Goal: Task Accomplishment & Management: Manage account settings

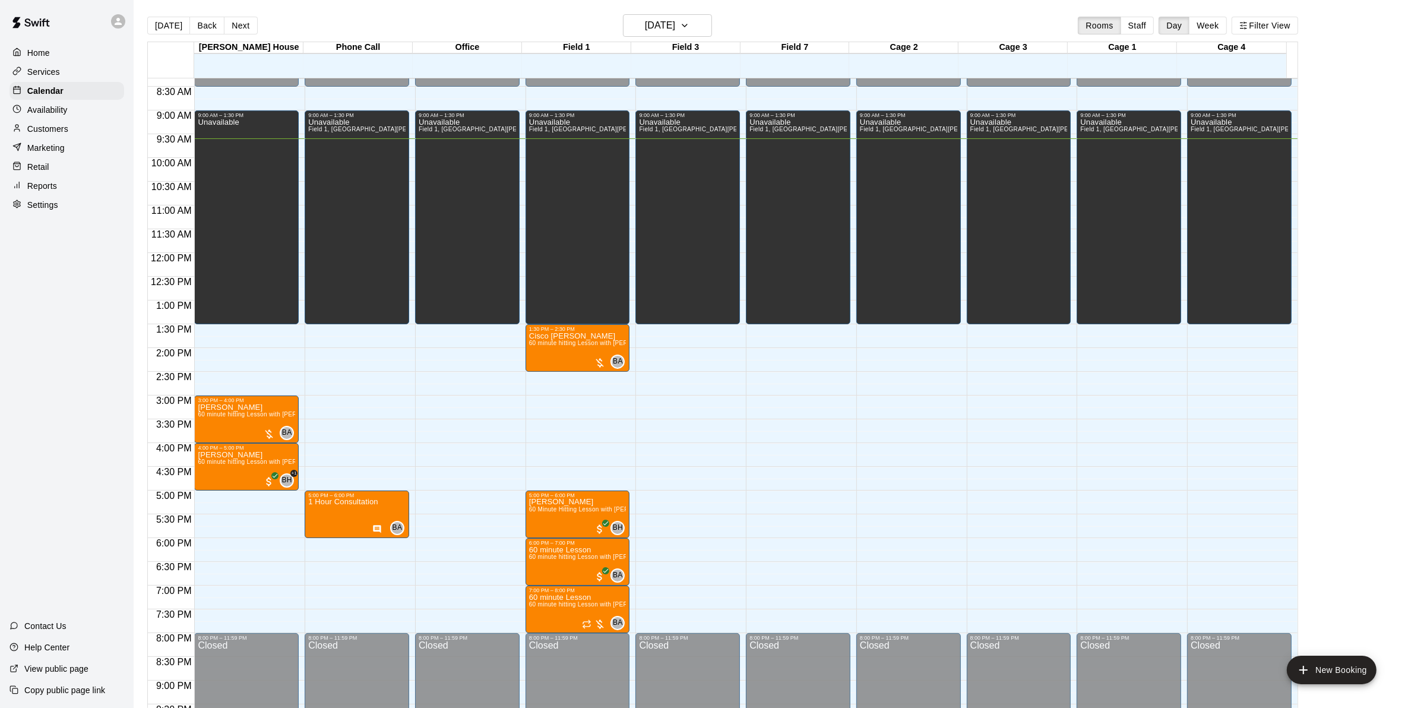
scroll to position [373, 0]
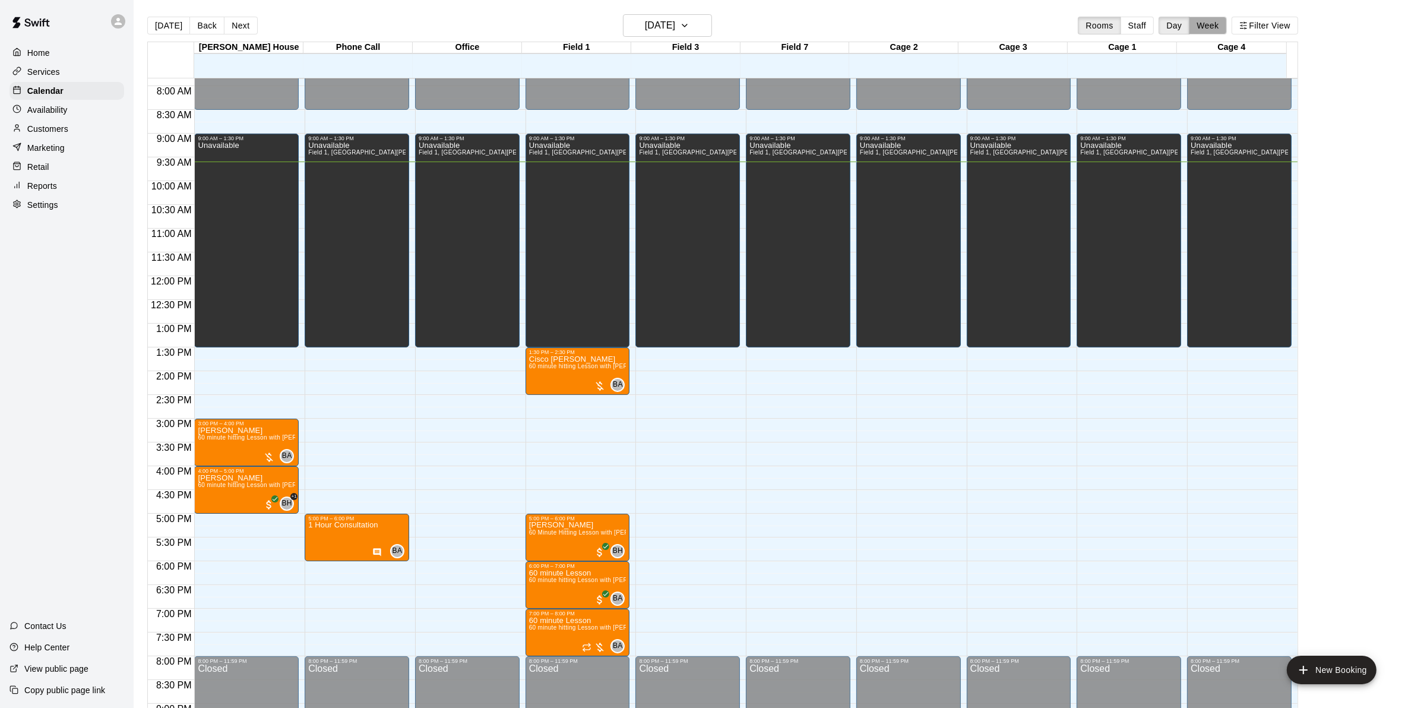
click at [1215, 23] on button "Week" at bounding box center [1207, 26] width 37 height 18
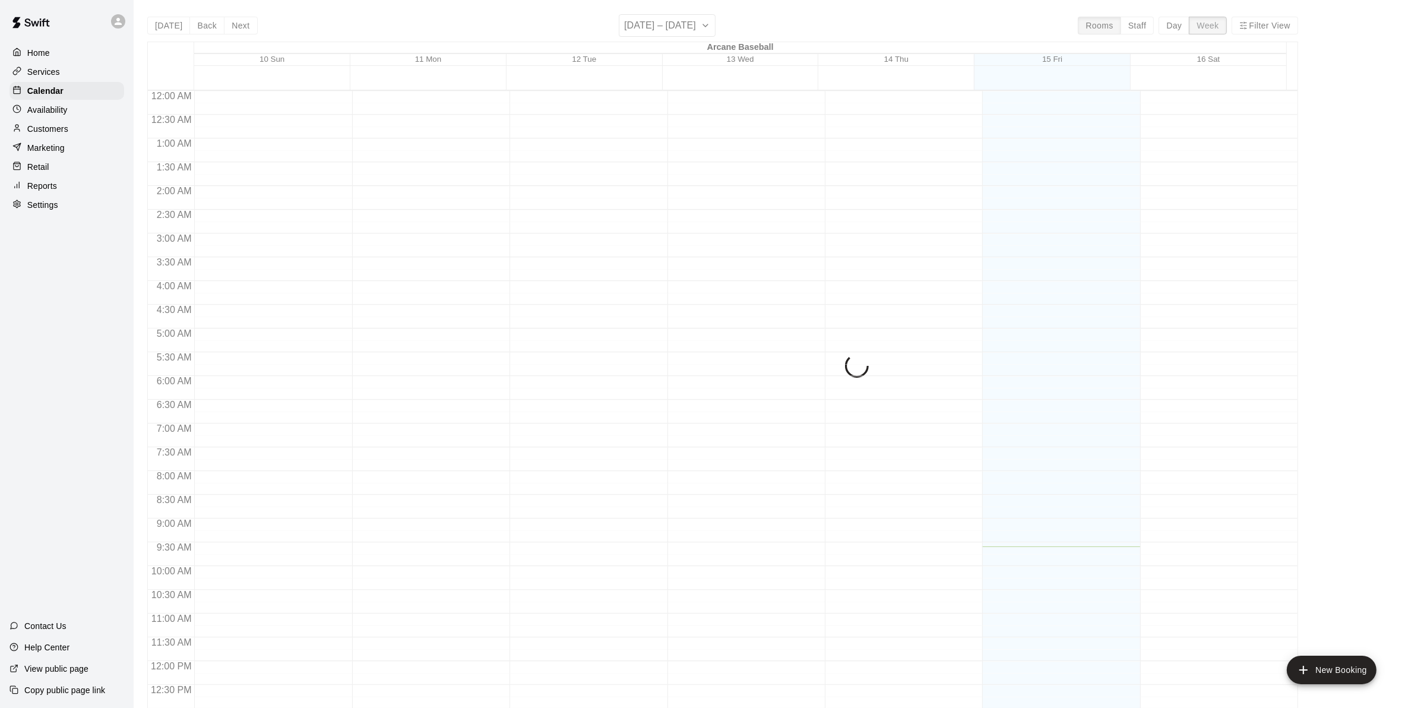
scroll to position [456, 0]
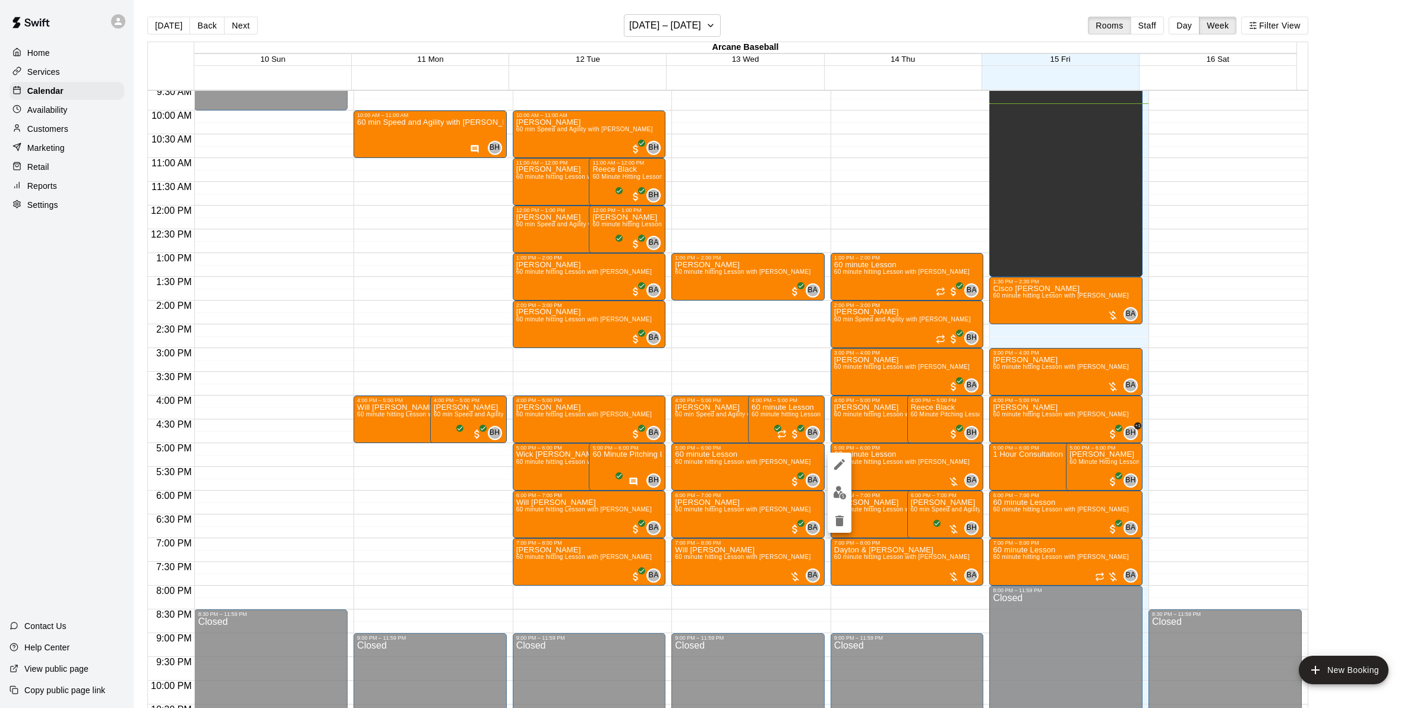
click at [235, 30] on div at bounding box center [710, 354] width 1420 height 708
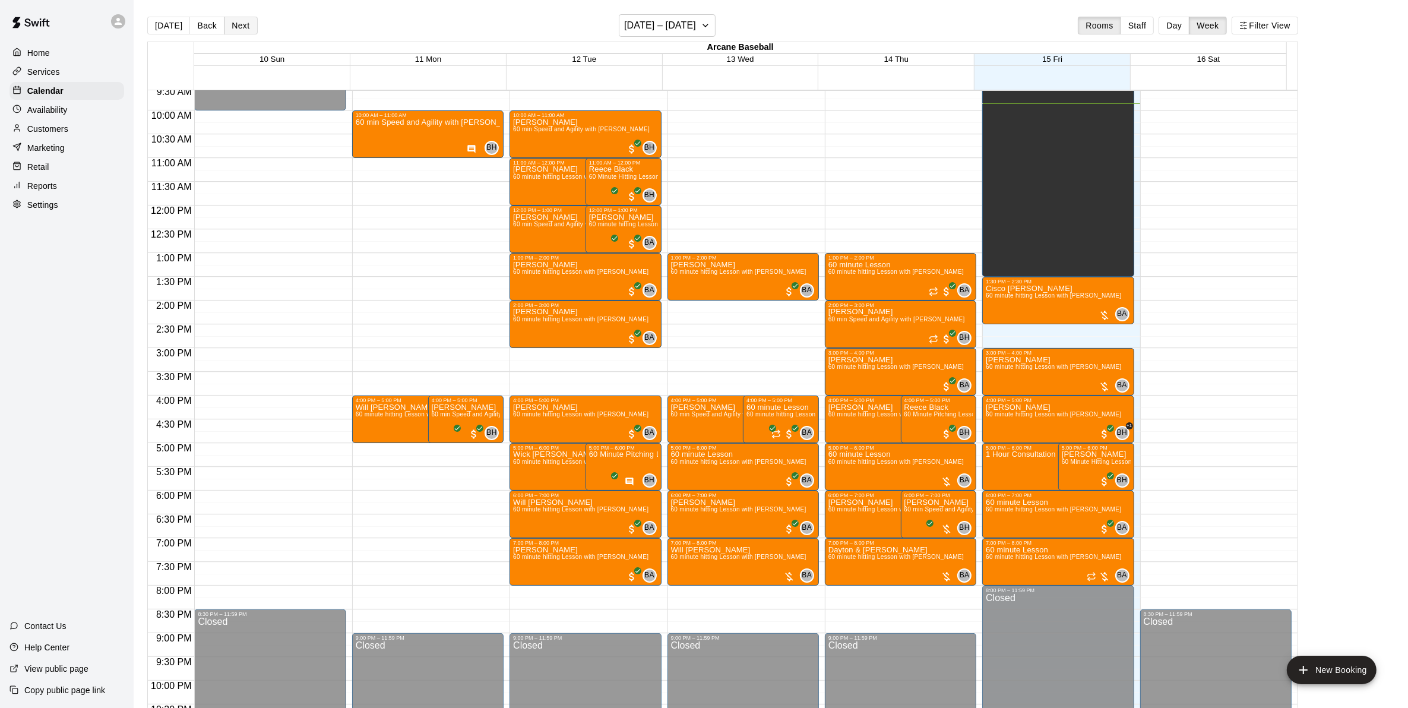
click at [242, 24] on button "Next" at bounding box center [240, 26] width 33 height 18
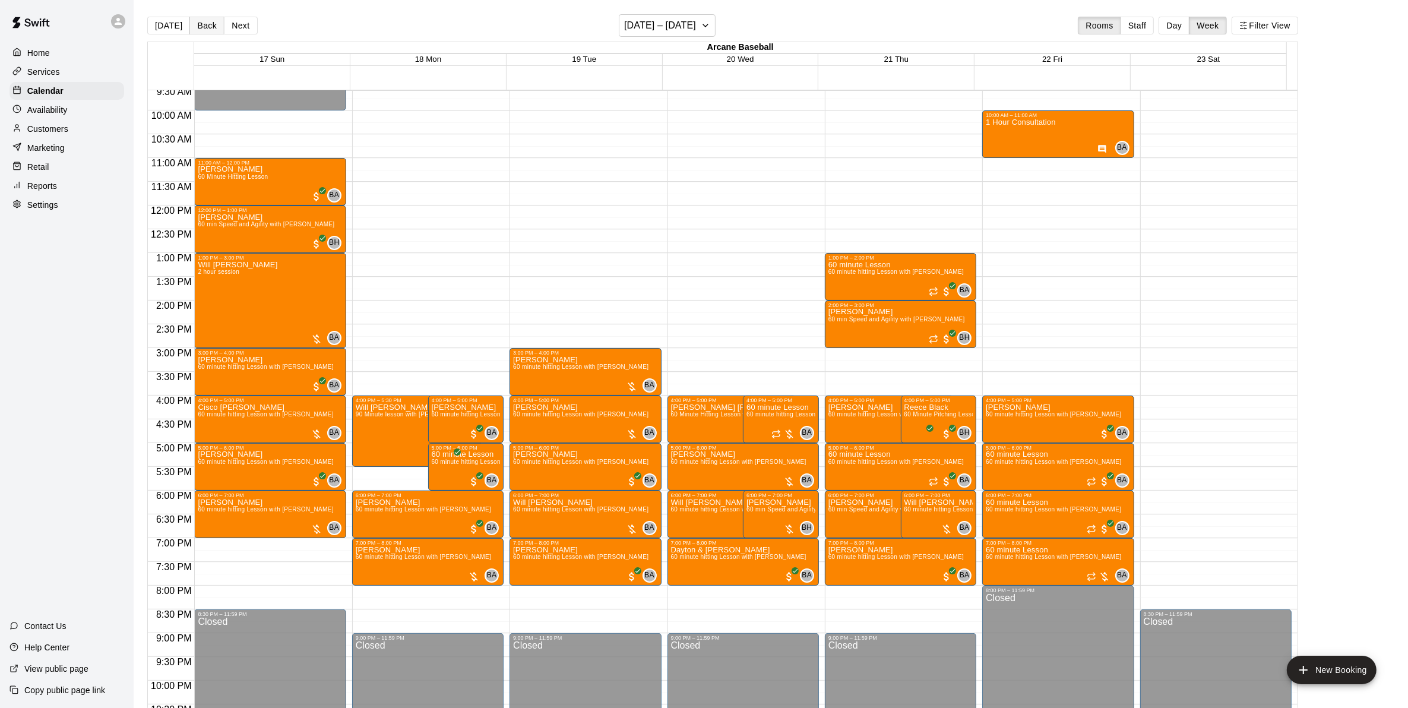
click at [195, 20] on button "Back" at bounding box center [206, 26] width 35 height 18
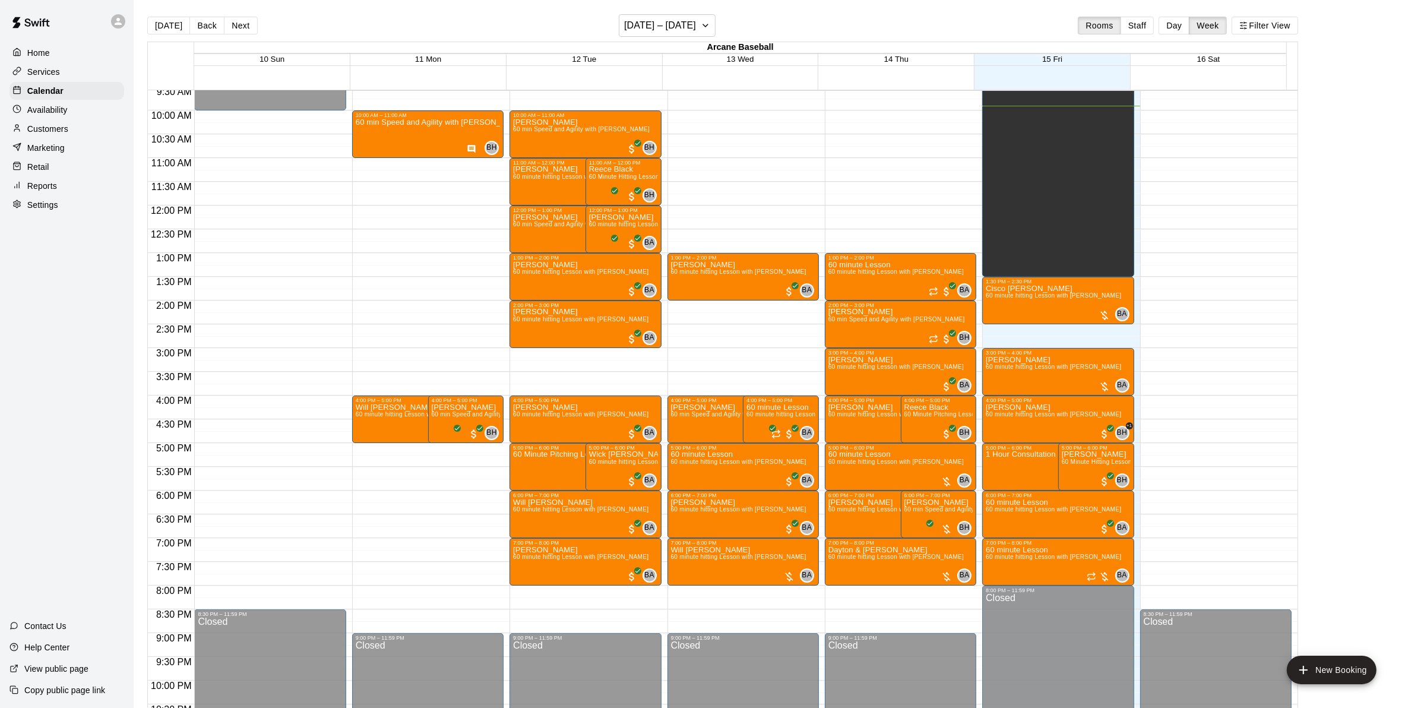
drag, startPoint x: 229, startPoint y: 25, endPoint x: 368, endPoint y: 144, distance: 183.2
click at [230, 25] on button "Next" at bounding box center [240, 26] width 33 height 18
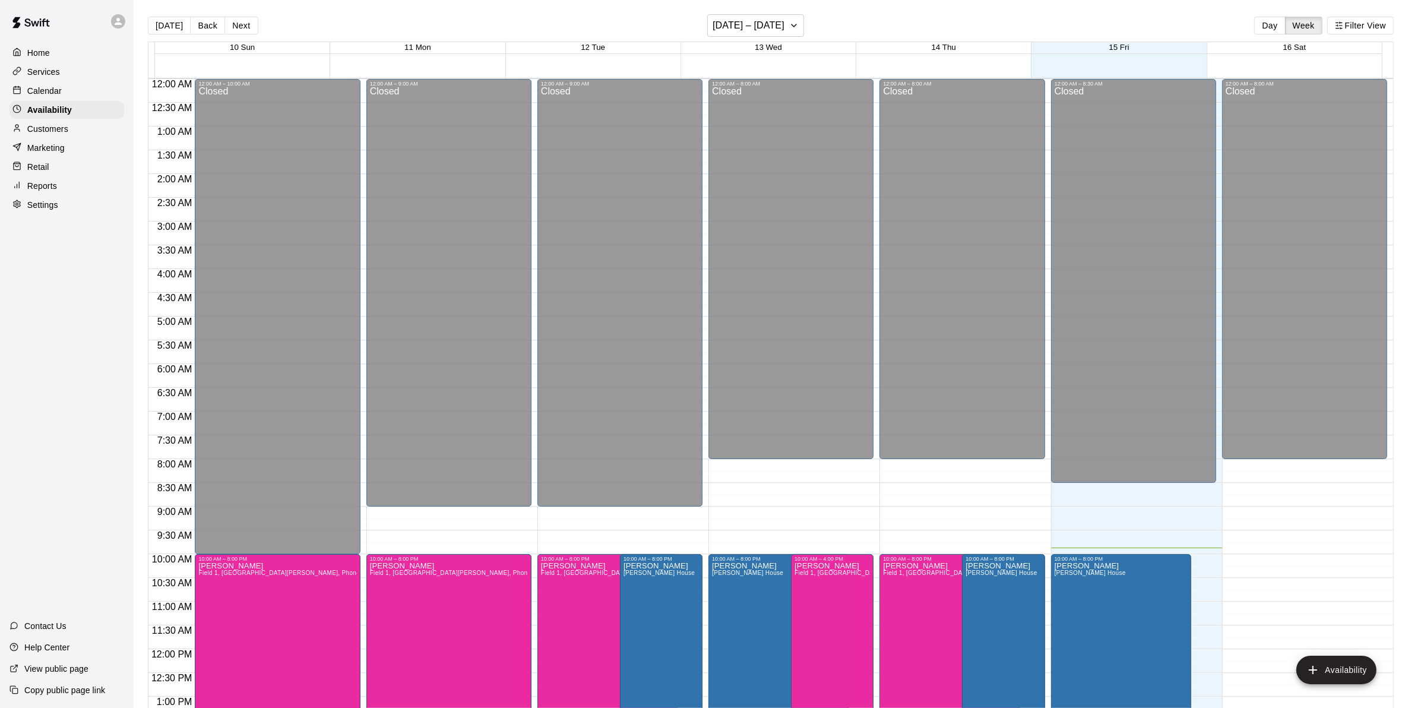
scroll to position [456, 0]
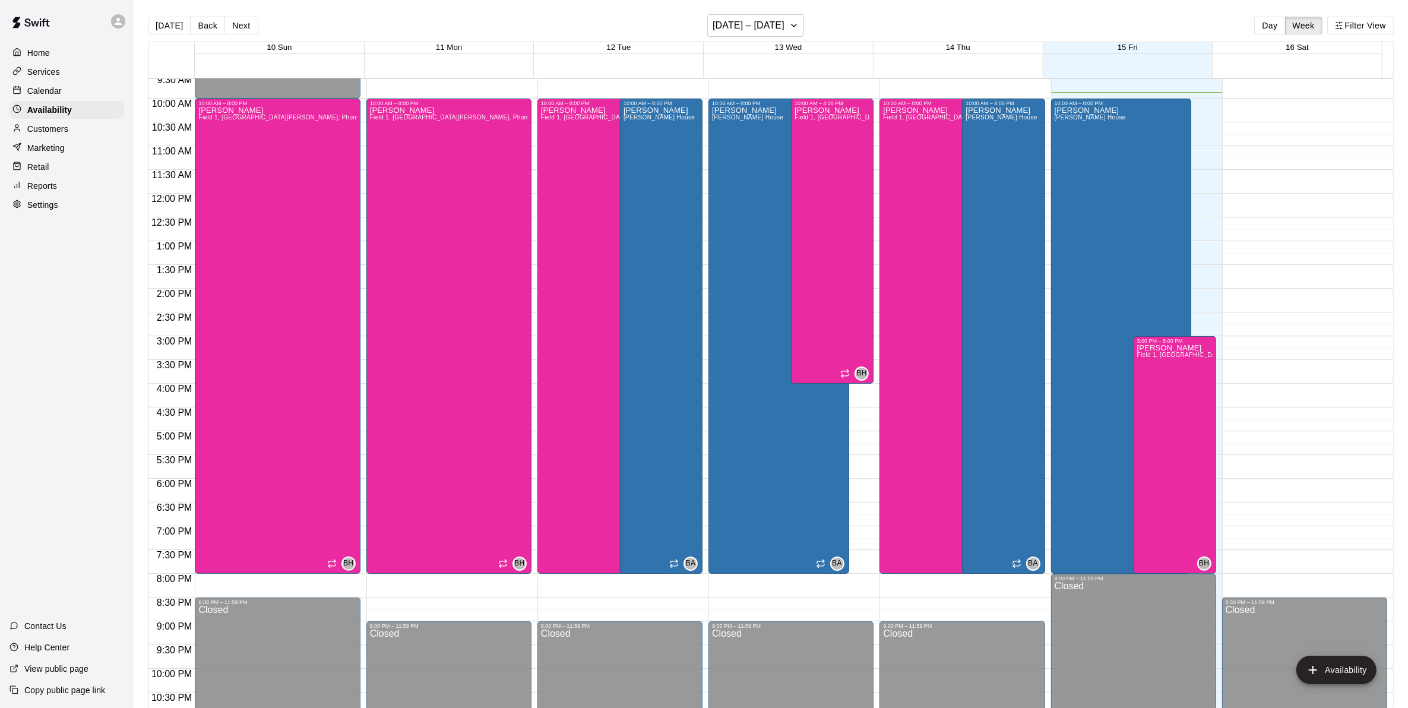
drag, startPoint x: 247, startPoint y: 24, endPoint x: 257, endPoint y: 57, distance: 34.6
click at [247, 24] on button "Next" at bounding box center [241, 26] width 33 height 18
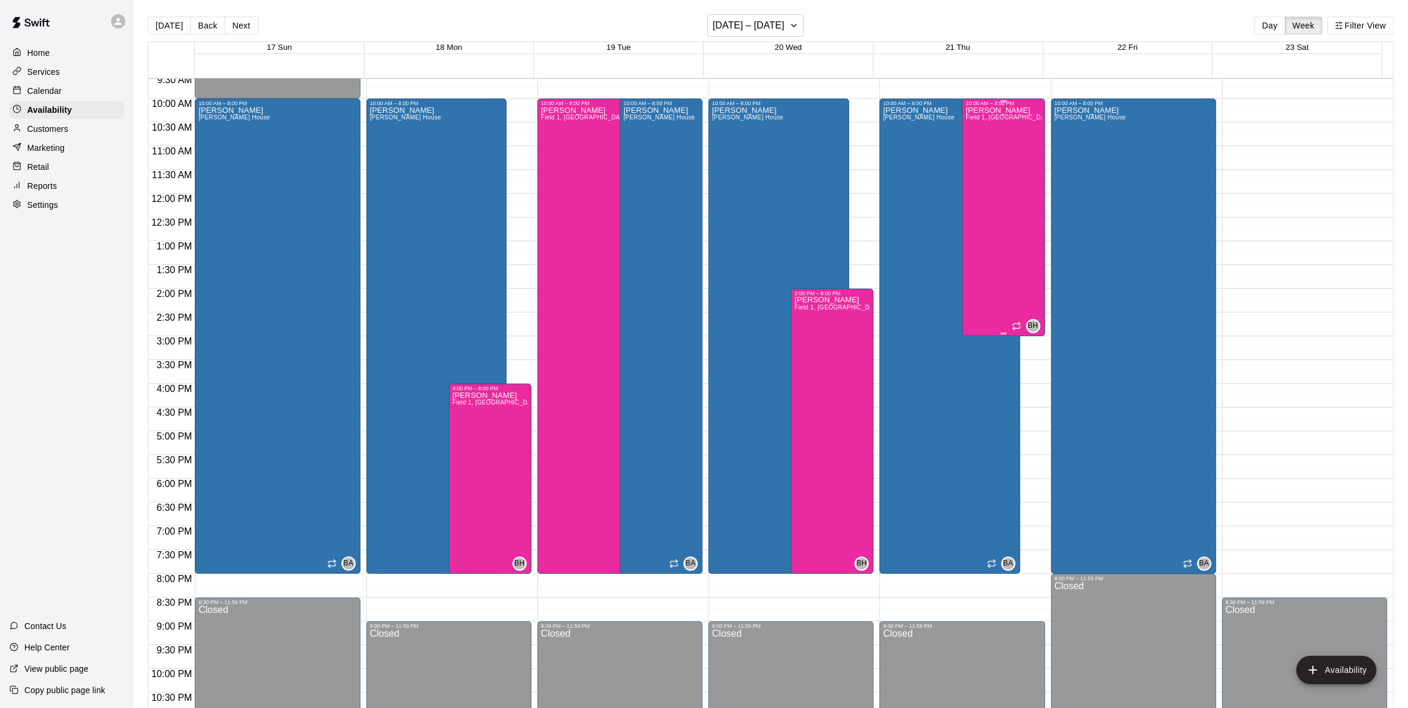
scroll to position [381, 0]
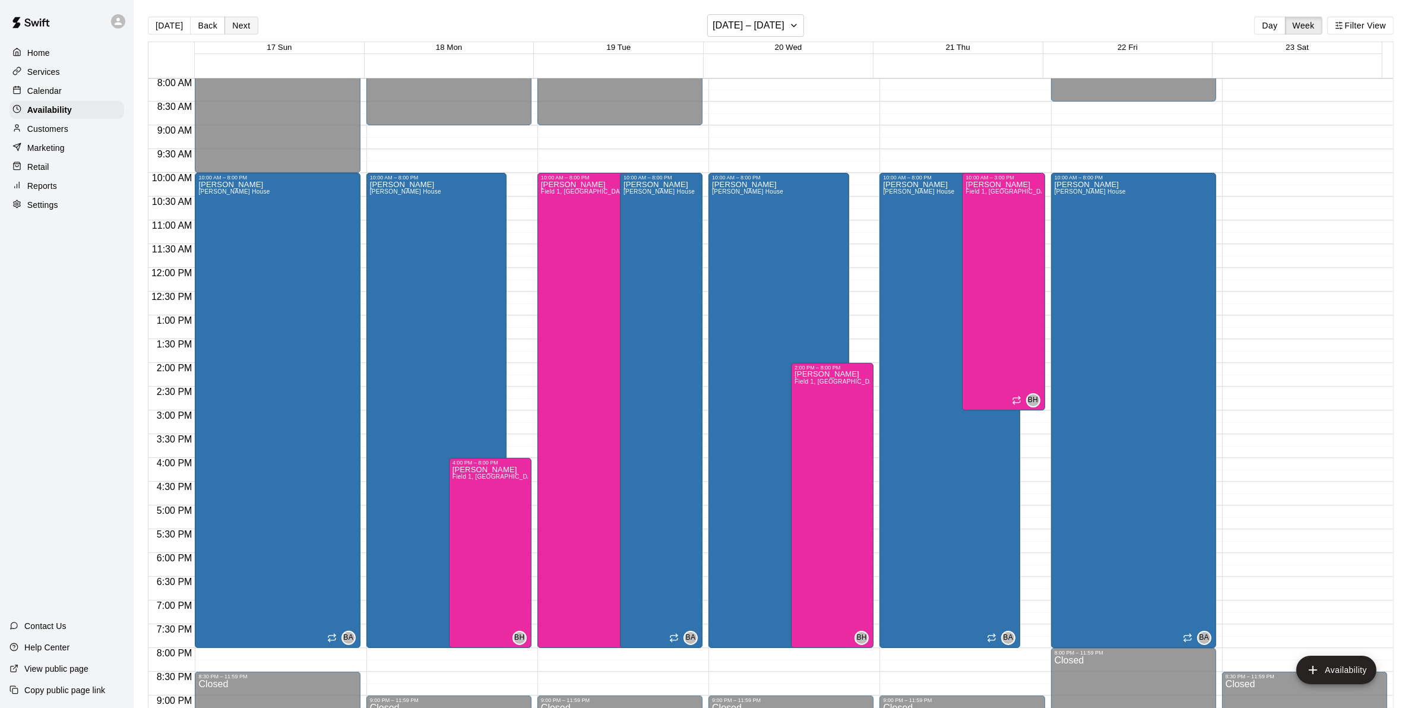
click at [241, 22] on button "Next" at bounding box center [241, 26] width 33 height 18
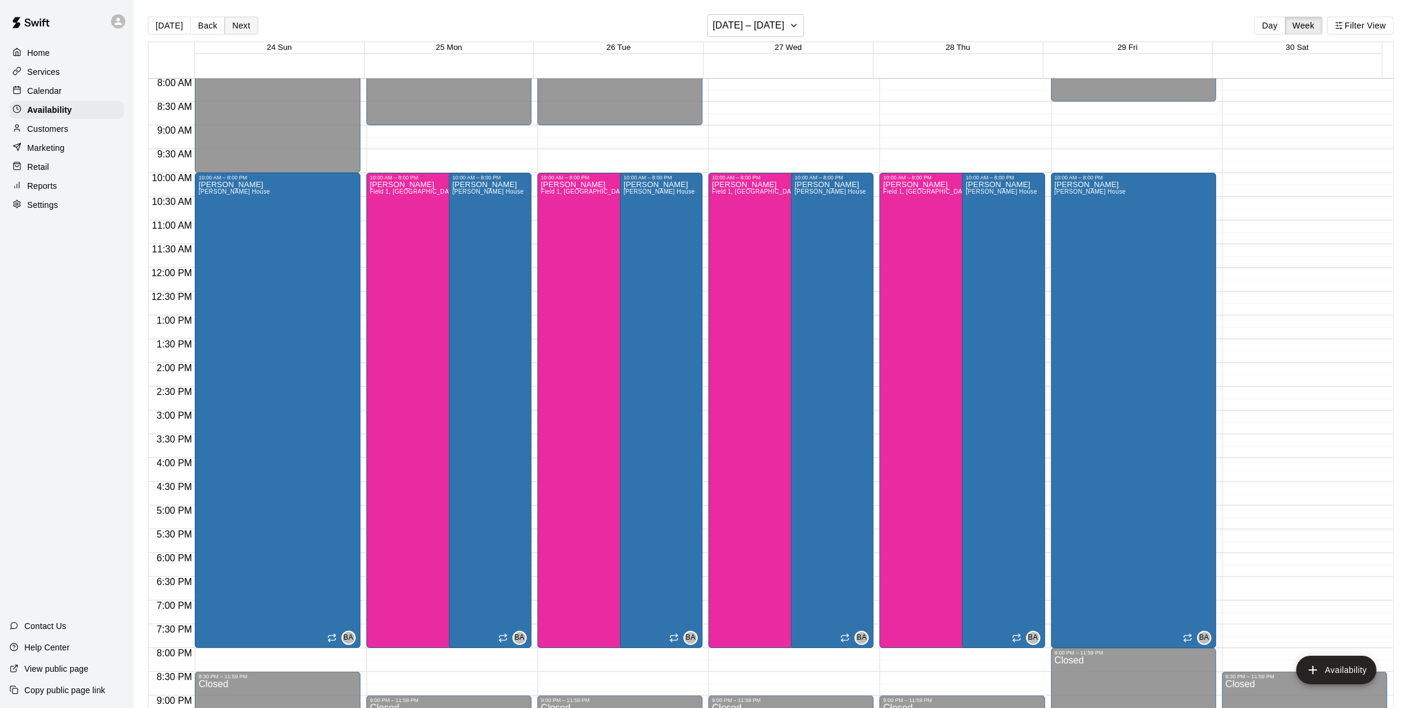
click at [233, 20] on button "Next" at bounding box center [241, 26] width 33 height 18
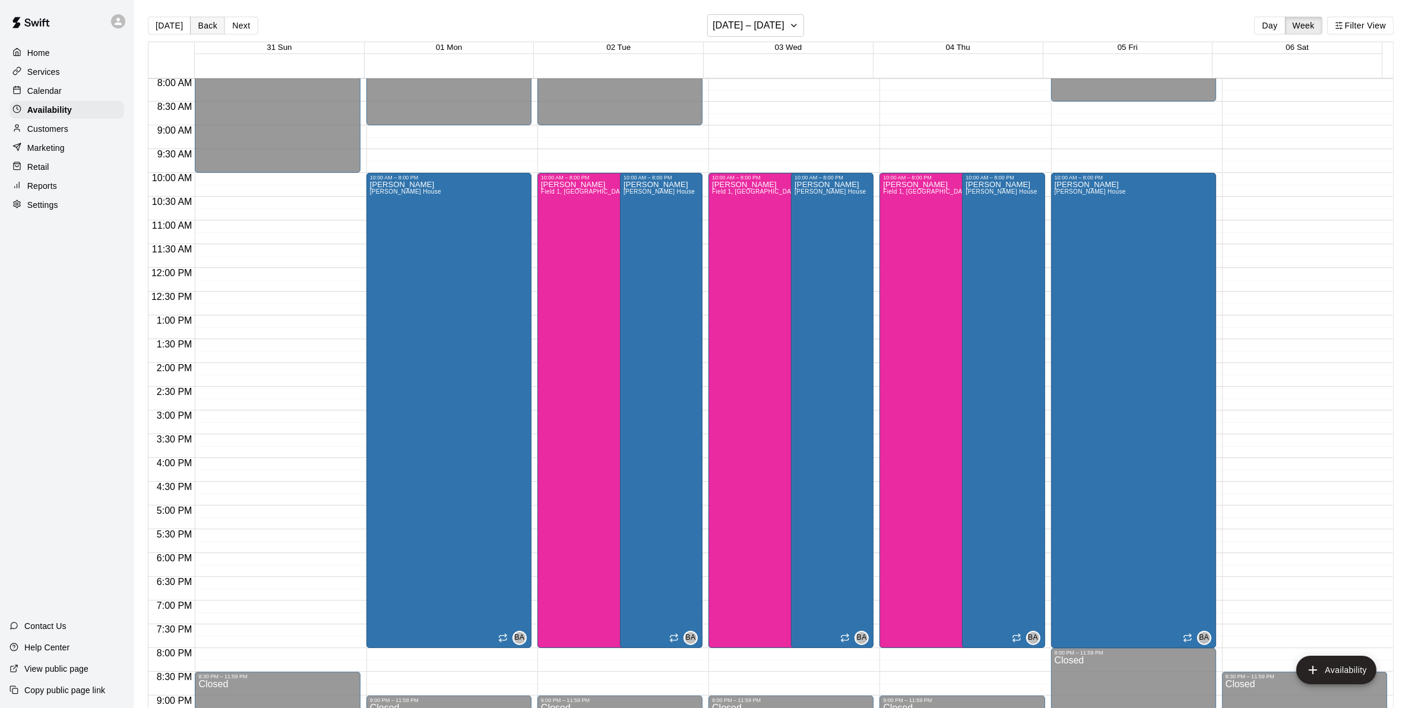
click at [201, 18] on button "Back" at bounding box center [207, 26] width 35 height 18
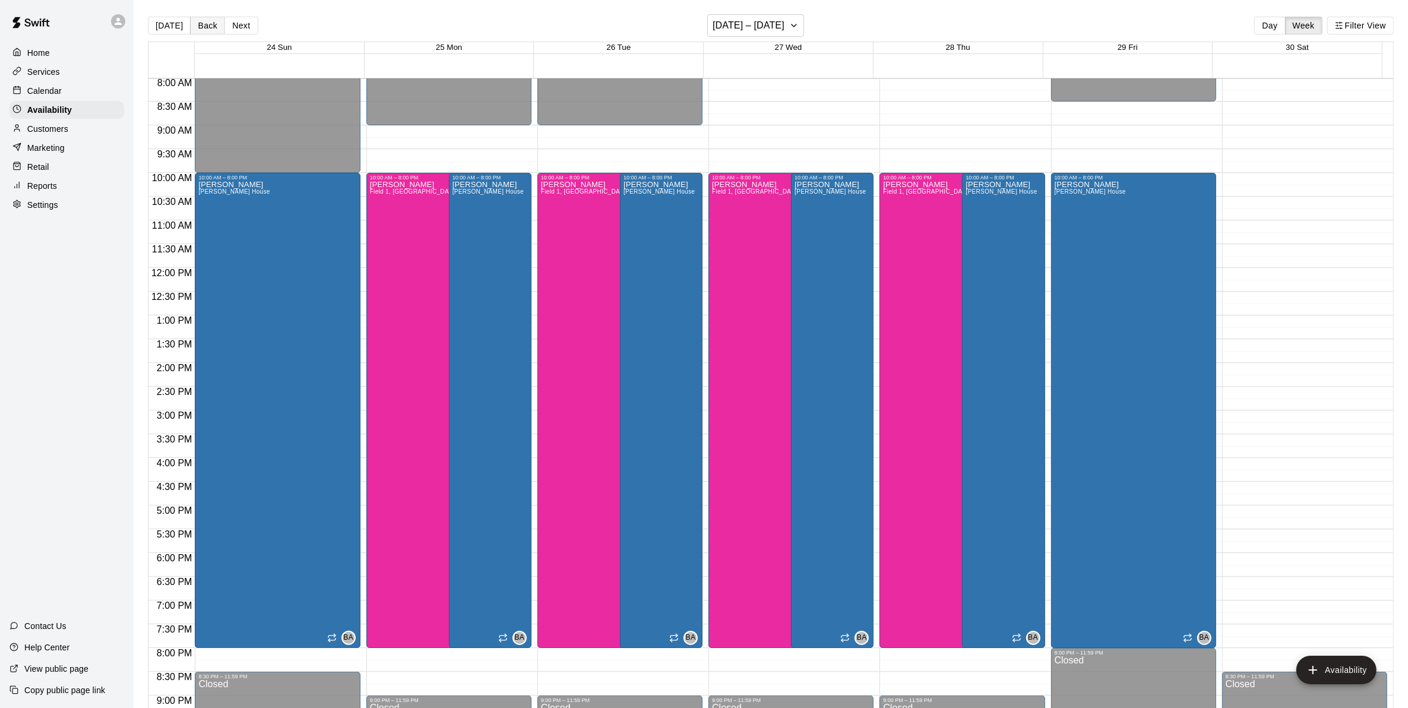
click at [196, 30] on button "Back" at bounding box center [207, 26] width 35 height 18
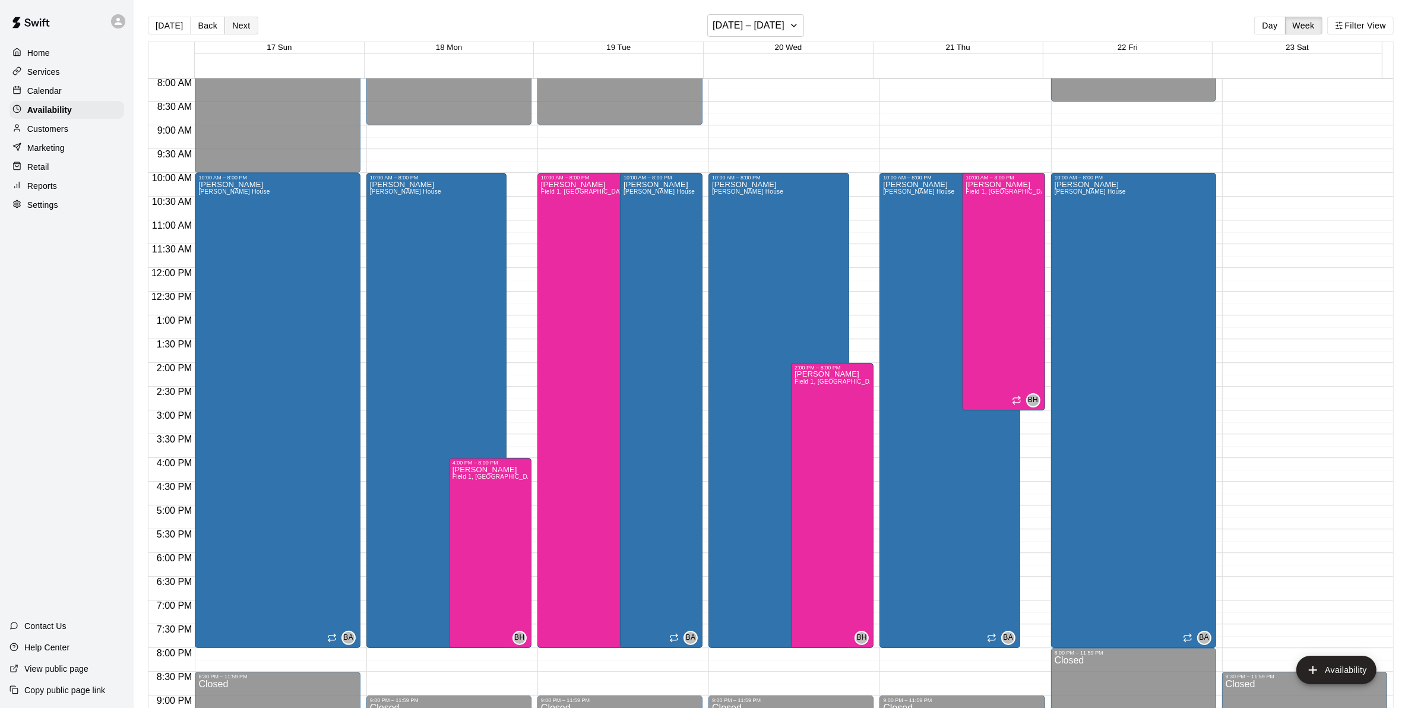
click at [250, 27] on button "Next" at bounding box center [241, 26] width 33 height 18
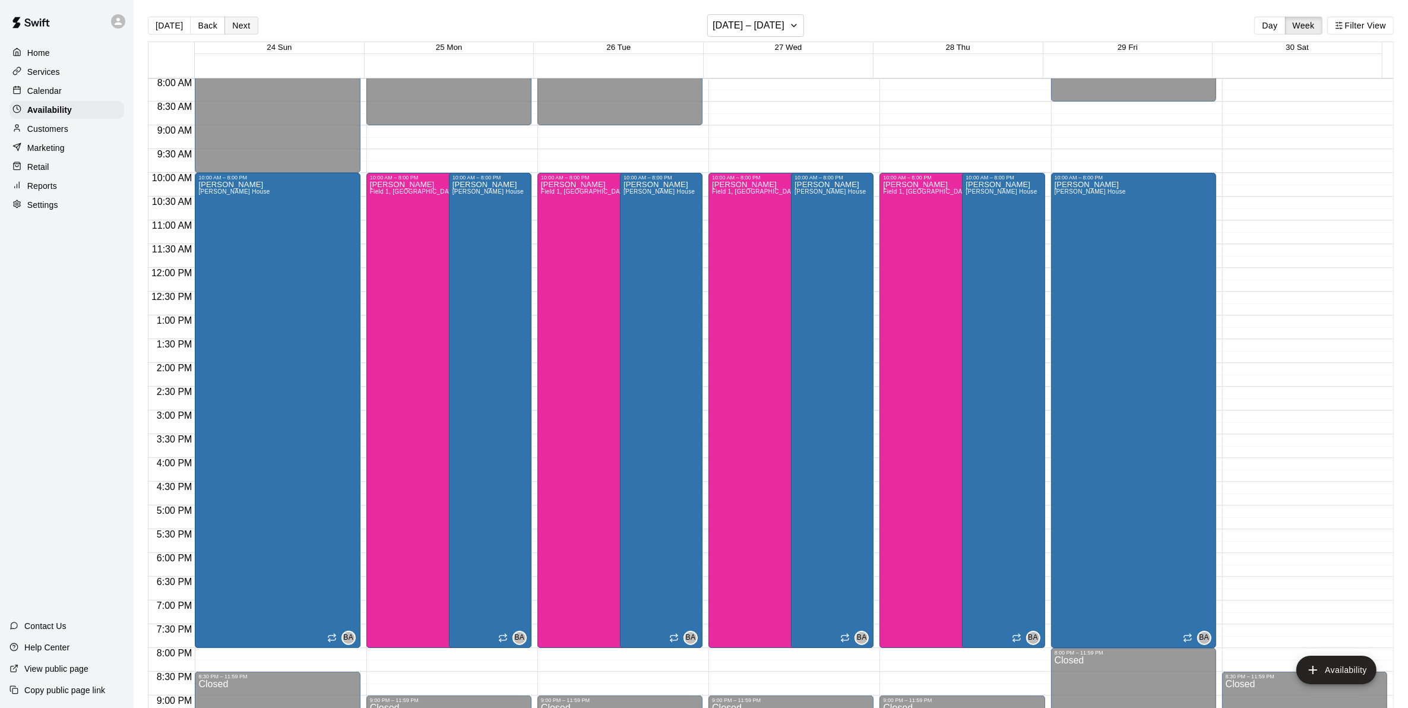
click at [227, 21] on button "Next" at bounding box center [241, 26] width 33 height 18
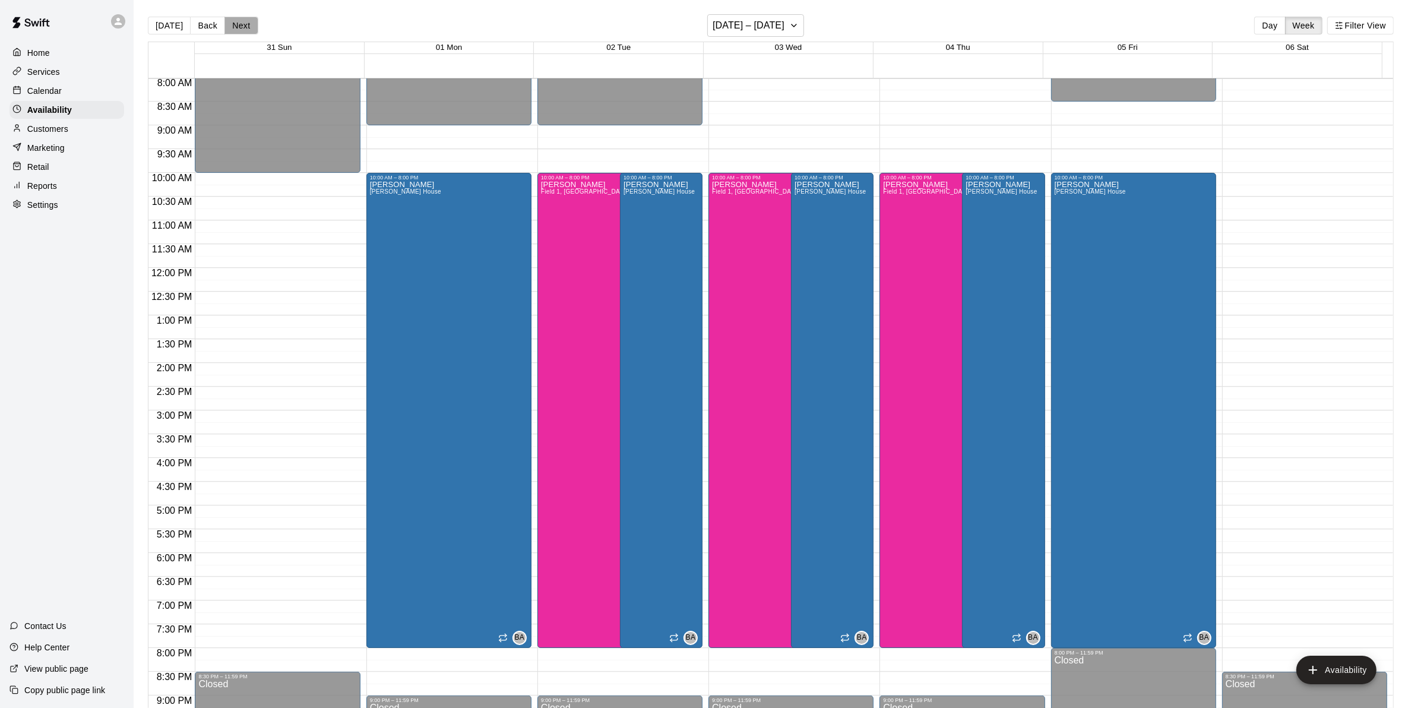
click at [235, 22] on button "Next" at bounding box center [241, 26] width 33 height 18
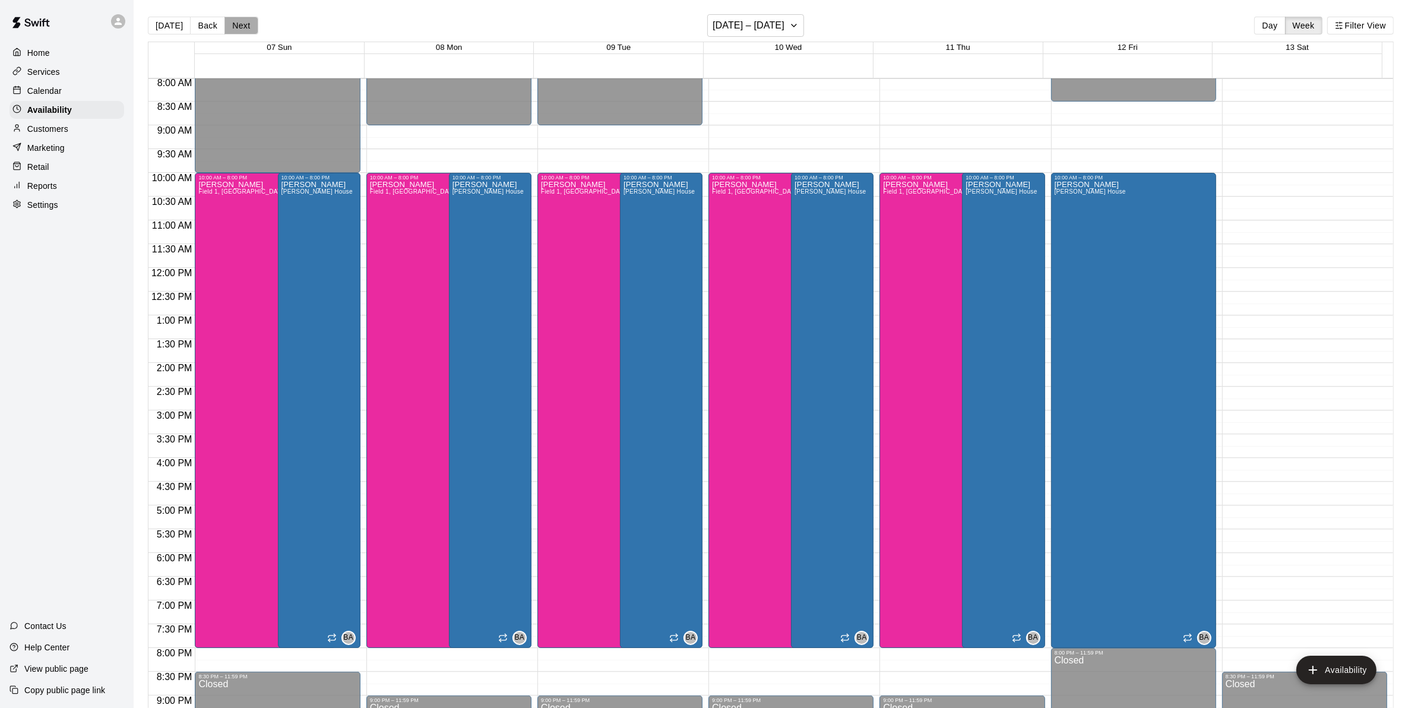
click at [235, 26] on button "Next" at bounding box center [241, 26] width 33 height 18
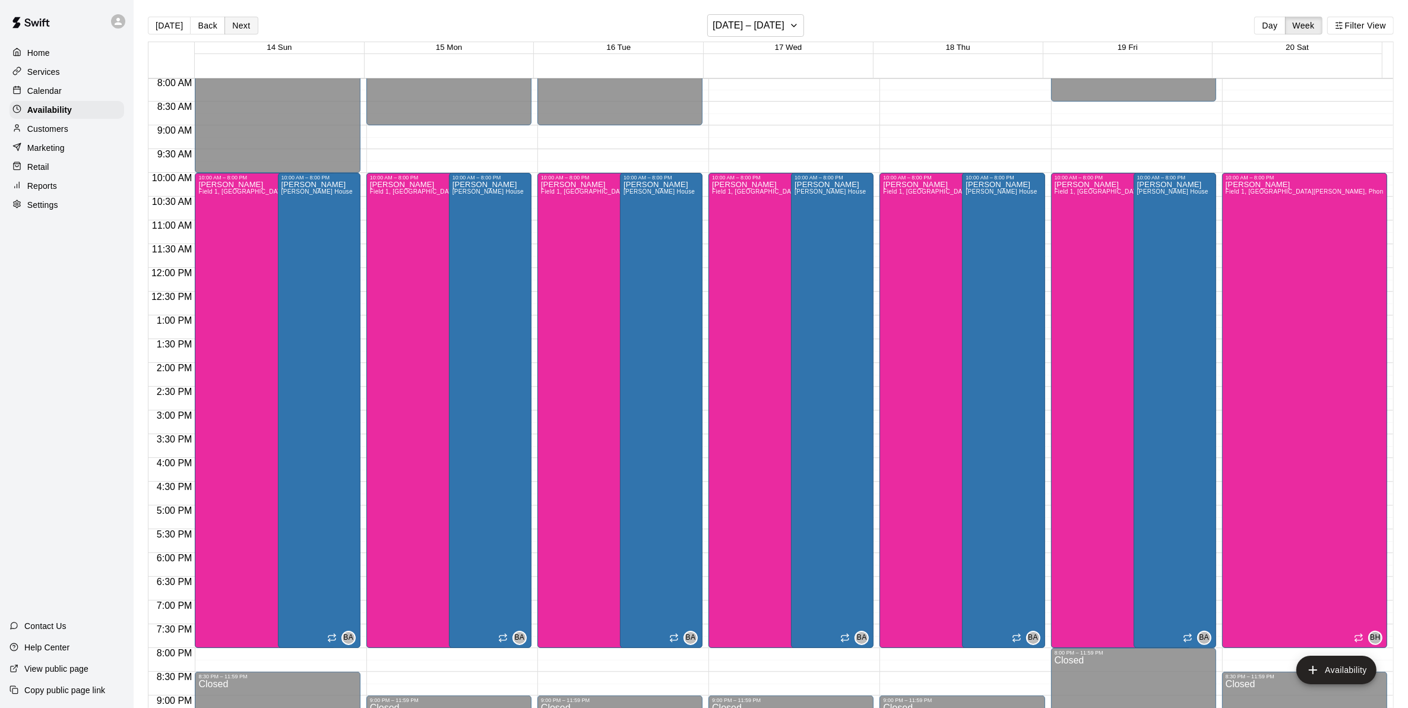
click at [235, 26] on button "Next" at bounding box center [241, 26] width 33 height 18
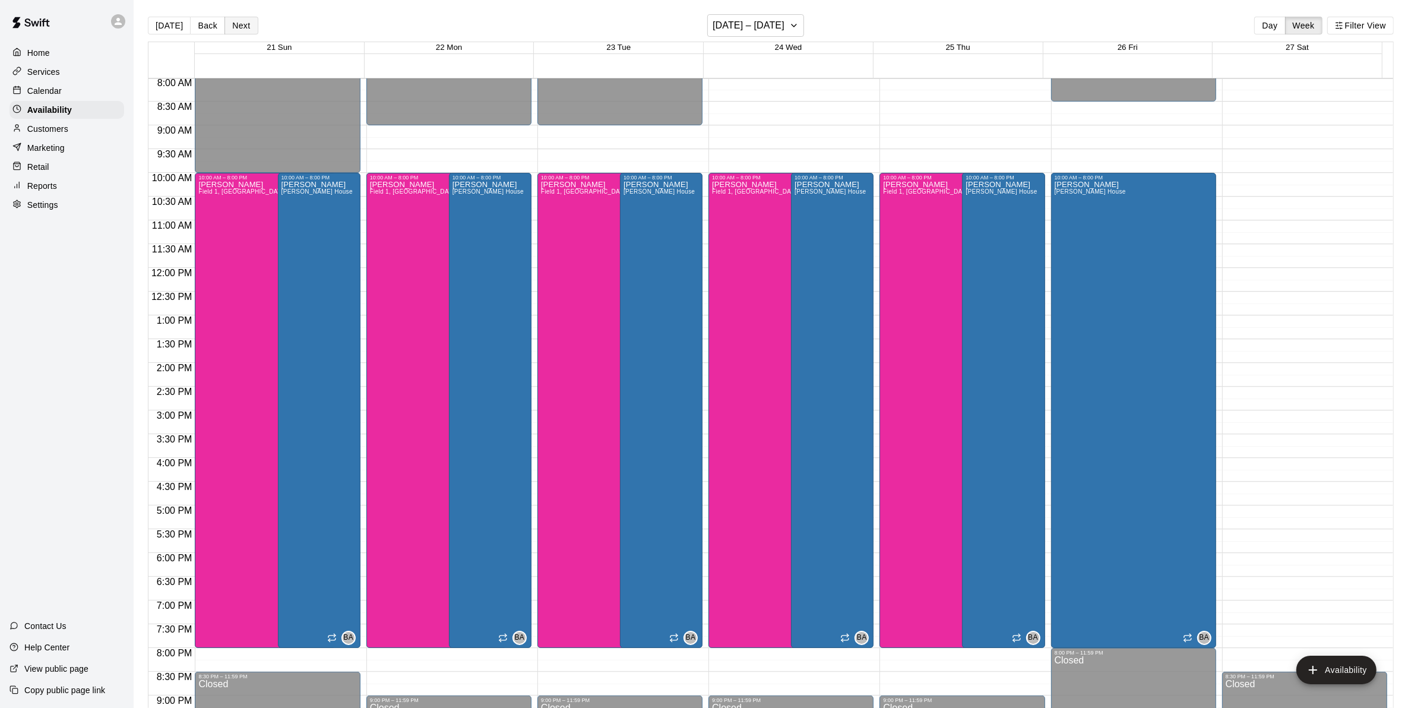
click at [233, 28] on button "Next" at bounding box center [241, 26] width 33 height 18
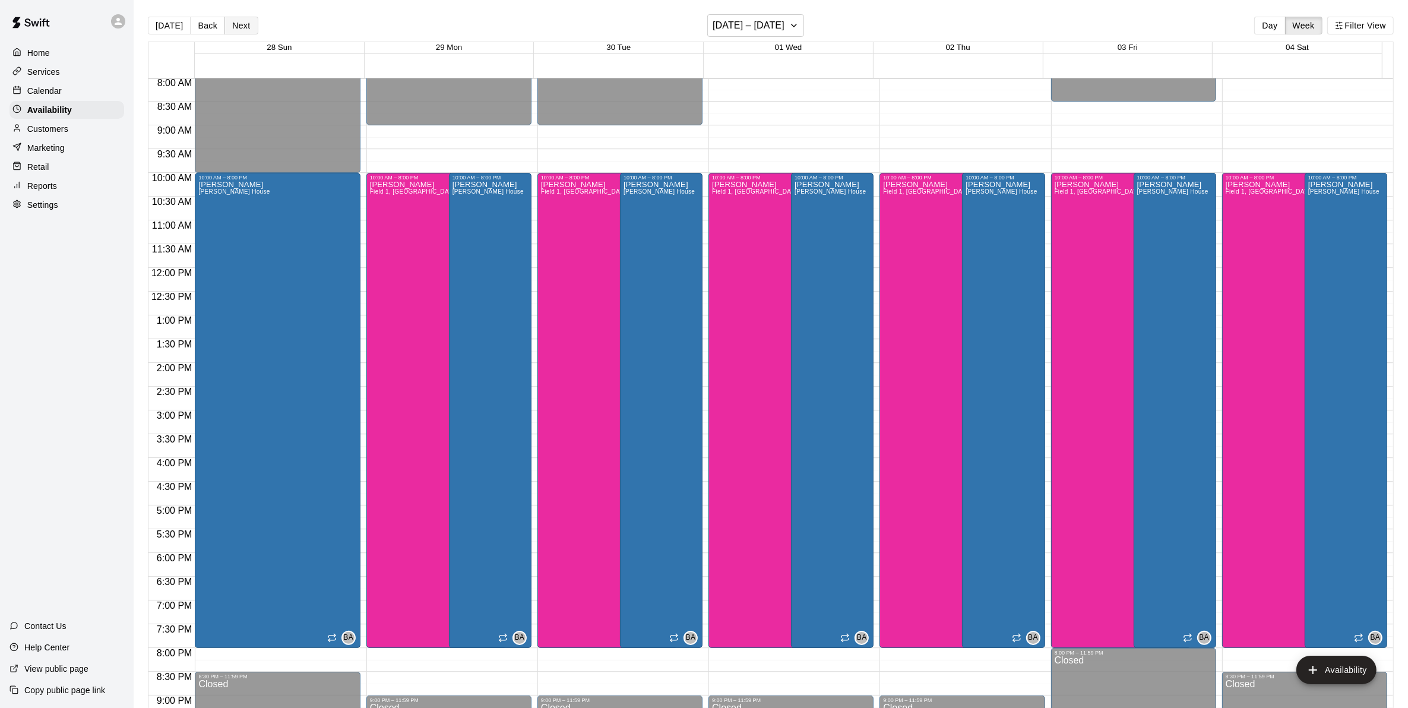
click at [244, 22] on button "Next" at bounding box center [241, 26] width 33 height 18
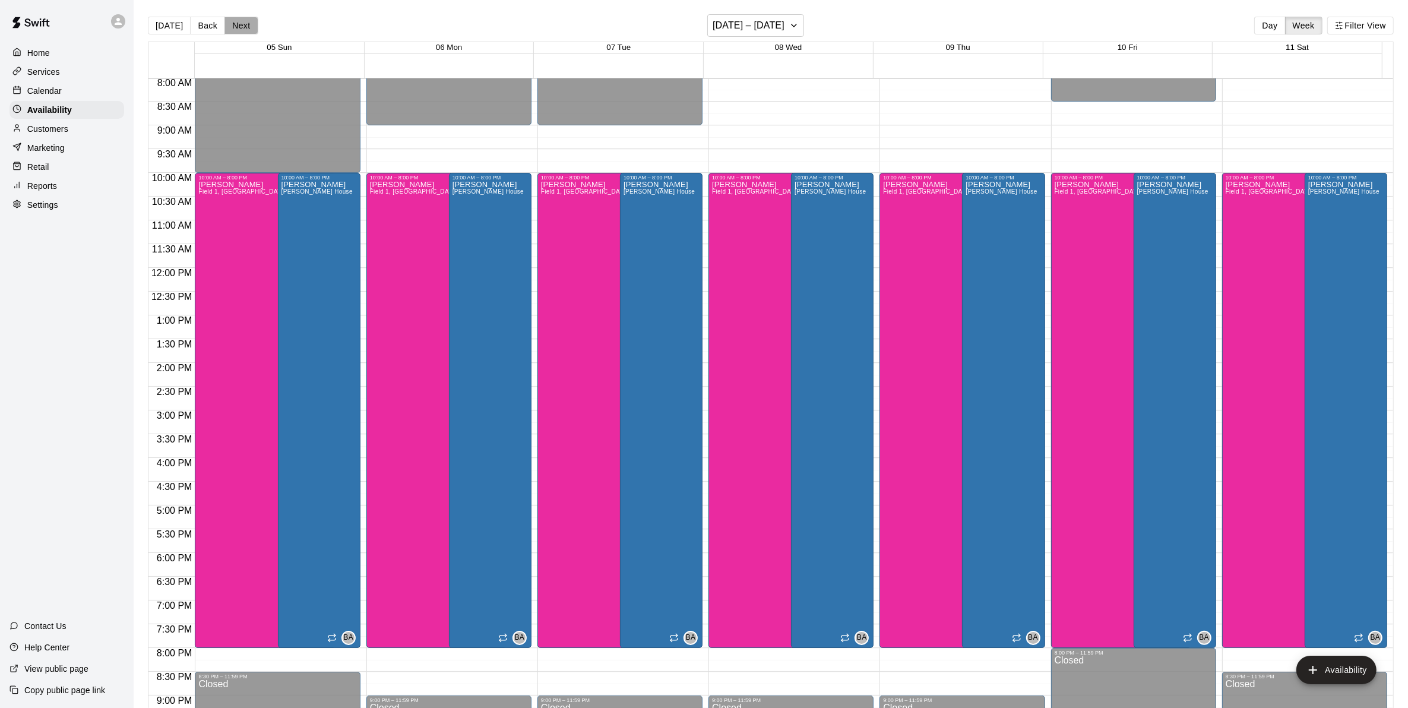
click at [239, 26] on button "Next" at bounding box center [241, 26] width 33 height 18
click at [196, 24] on button "Back" at bounding box center [207, 26] width 35 height 18
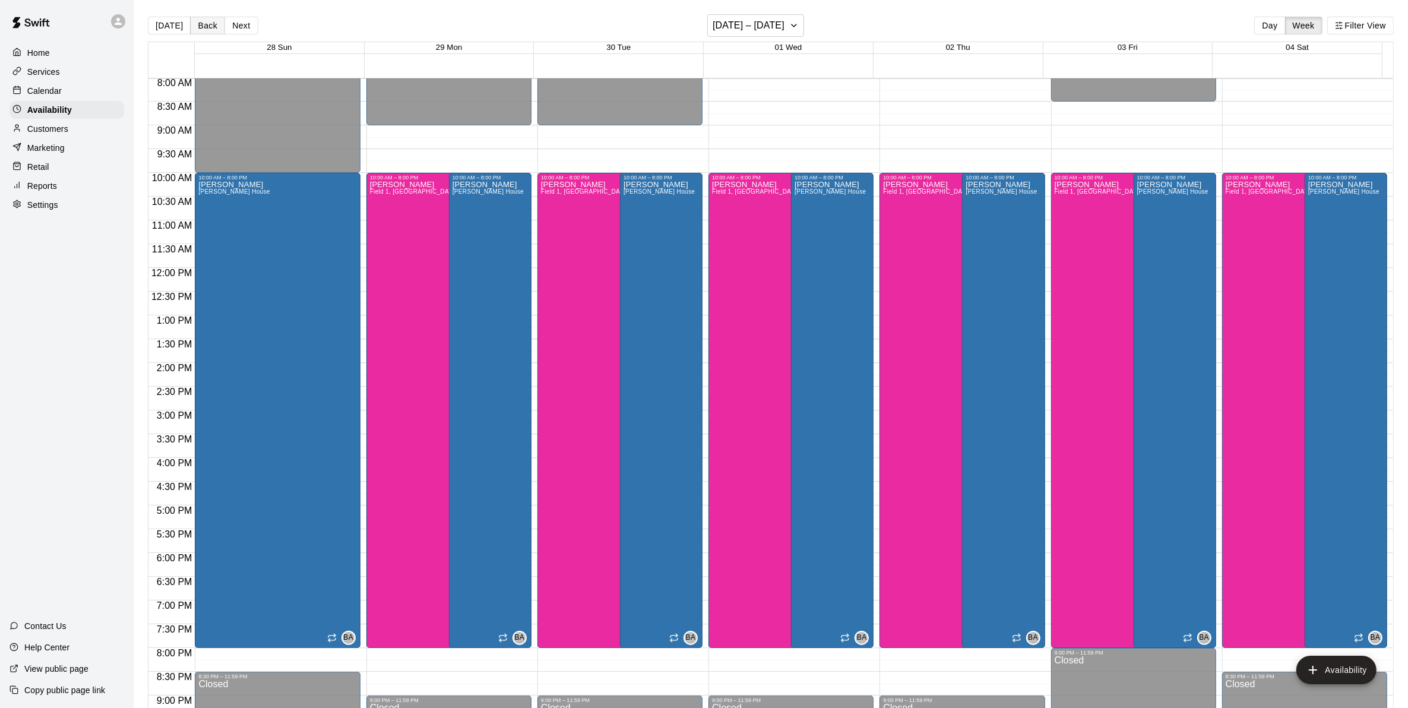
click at [196, 24] on button "Back" at bounding box center [207, 26] width 35 height 18
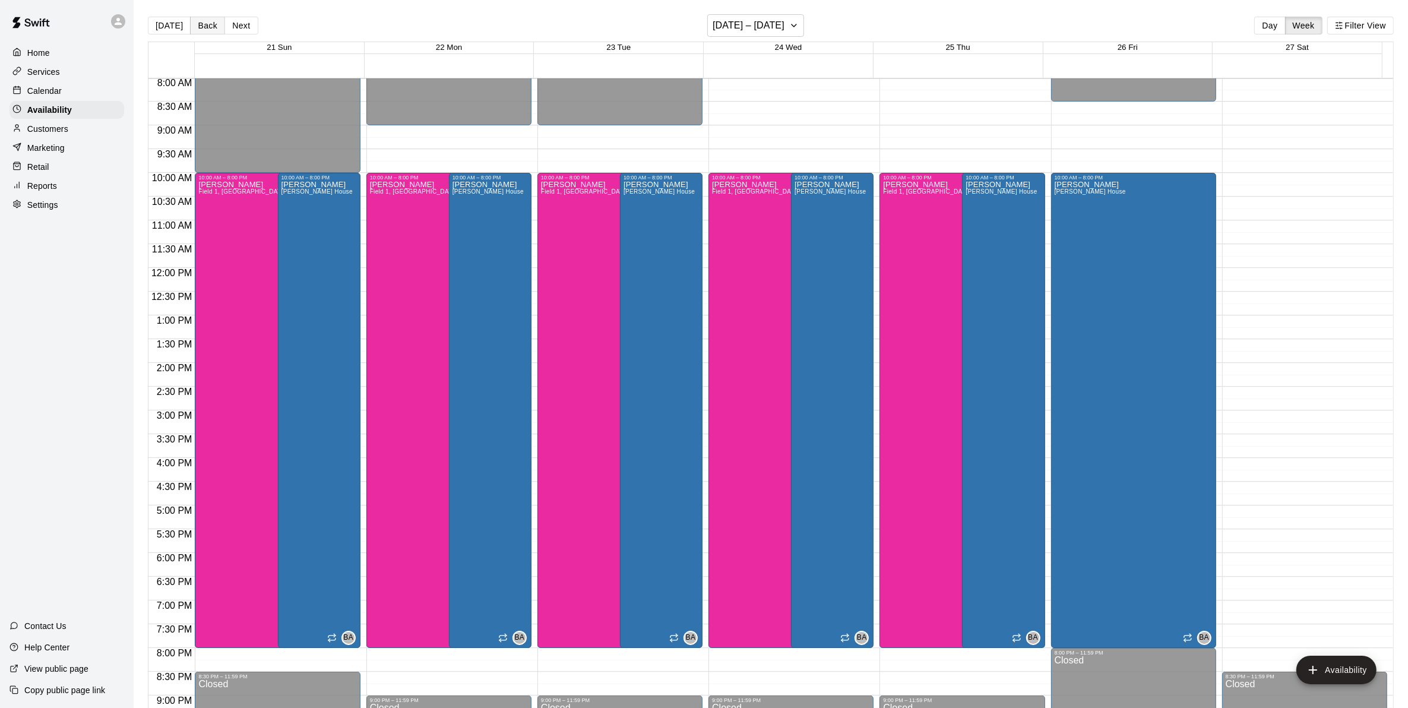
click at [196, 24] on button "Back" at bounding box center [207, 26] width 35 height 18
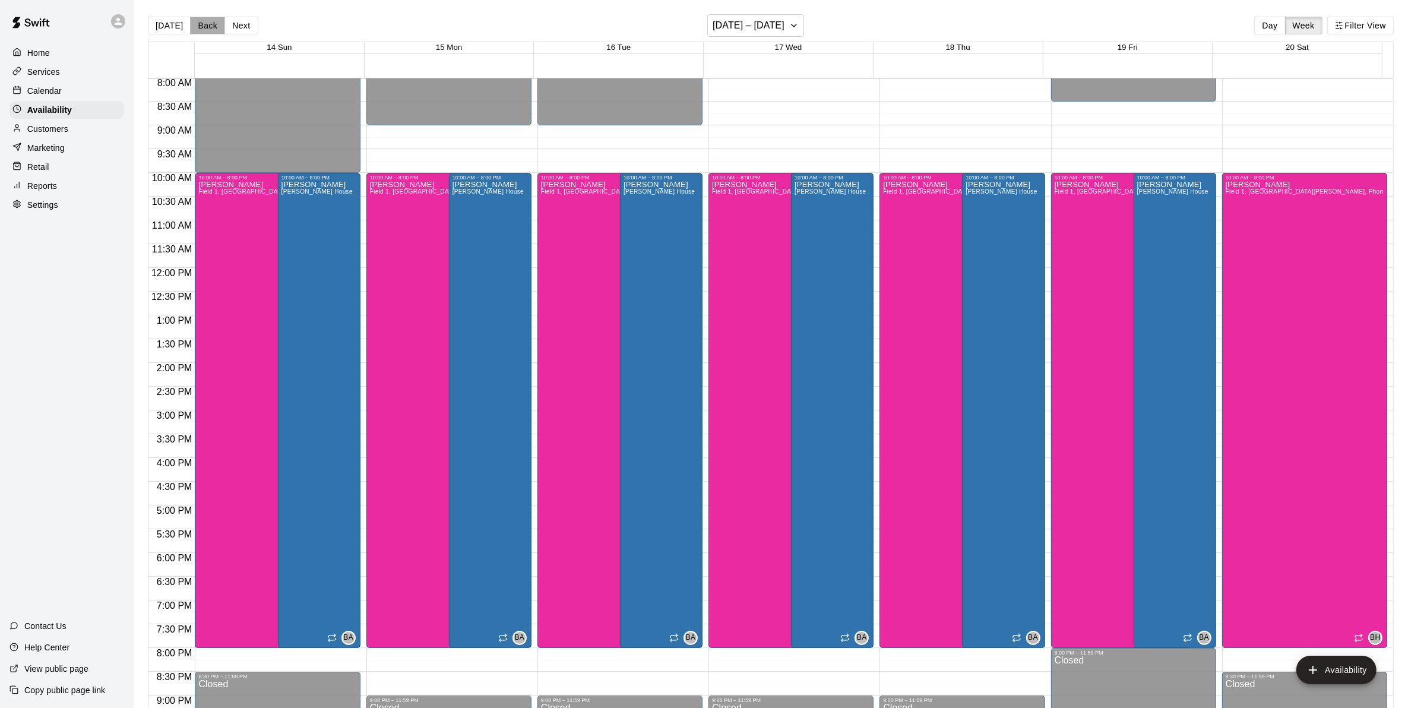
click at [196, 24] on button "Back" at bounding box center [207, 26] width 35 height 18
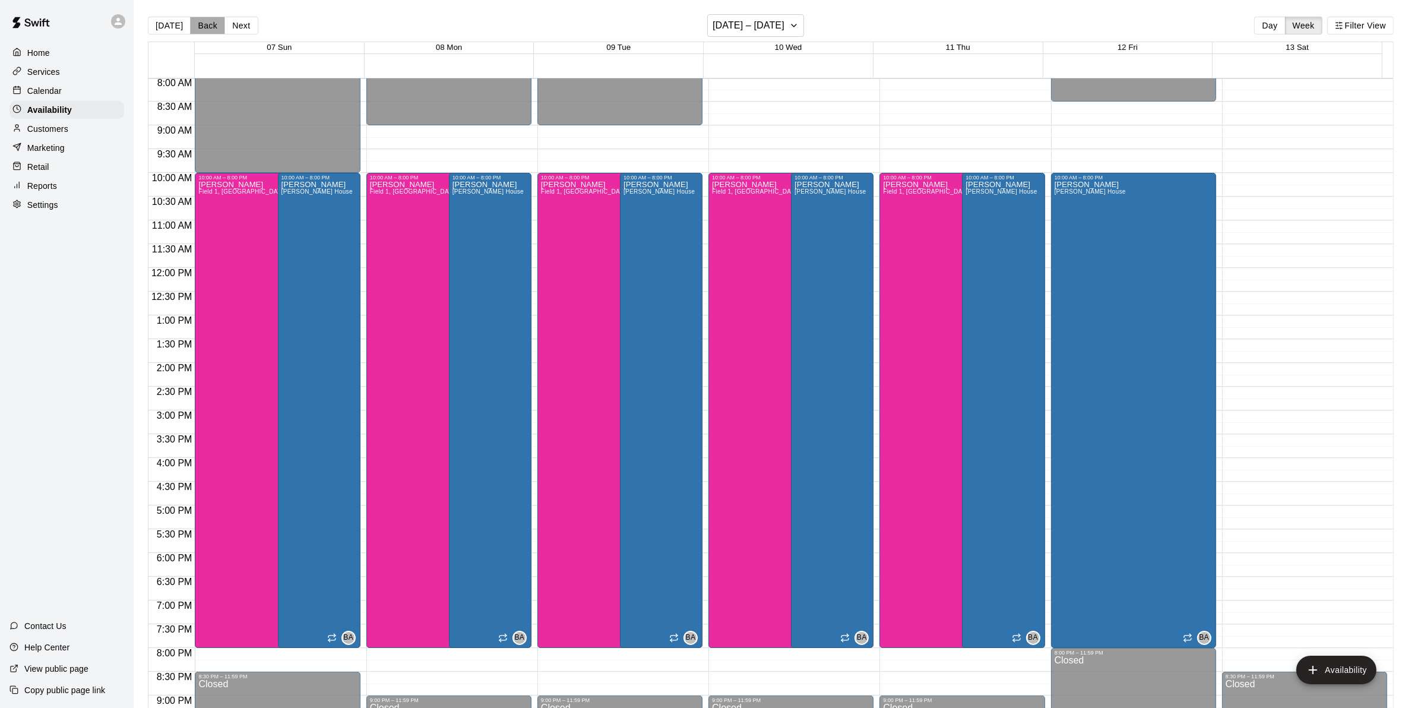
click at [196, 24] on button "Back" at bounding box center [207, 26] width 35 height 18
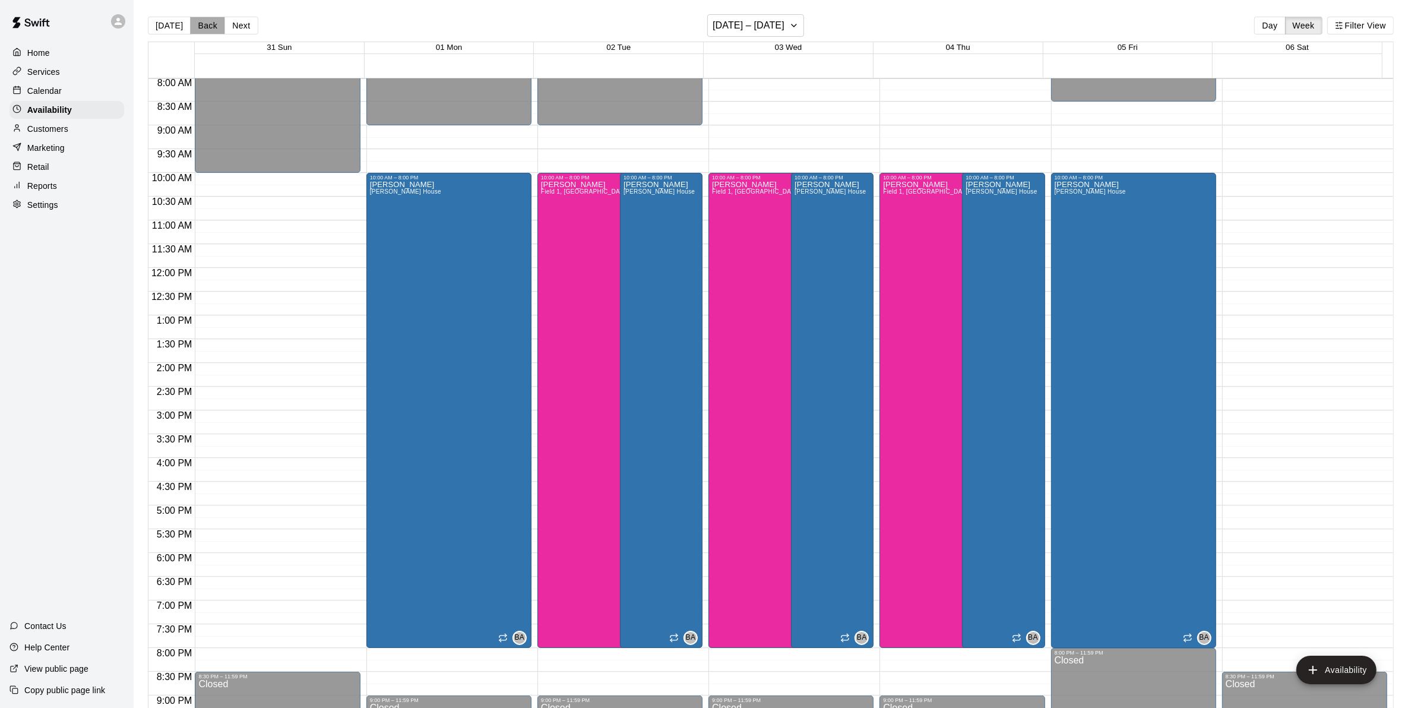
click at [196, 24] on button "Back" at bounding box center [207, 26] width 35 height 18
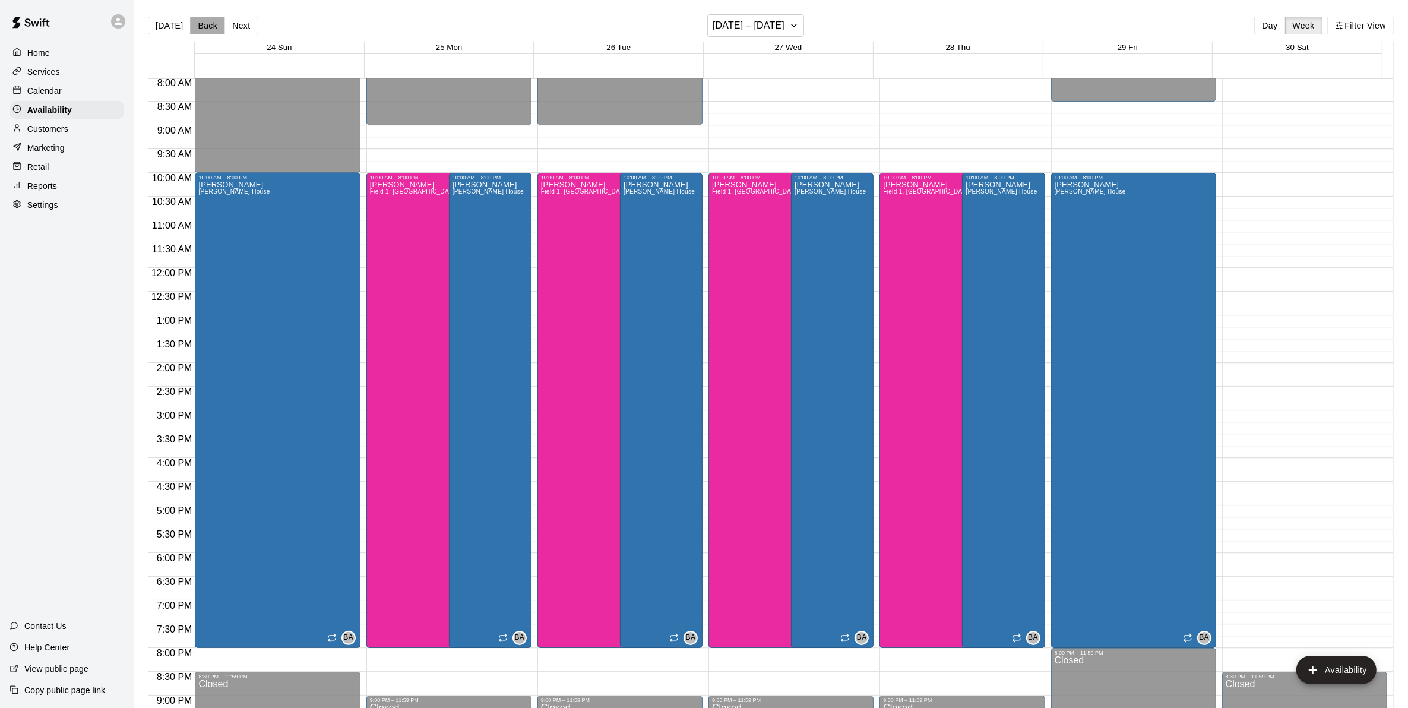
click at [196, 24] on button "Back" at bounding box center [207, 26] width 35 height 18
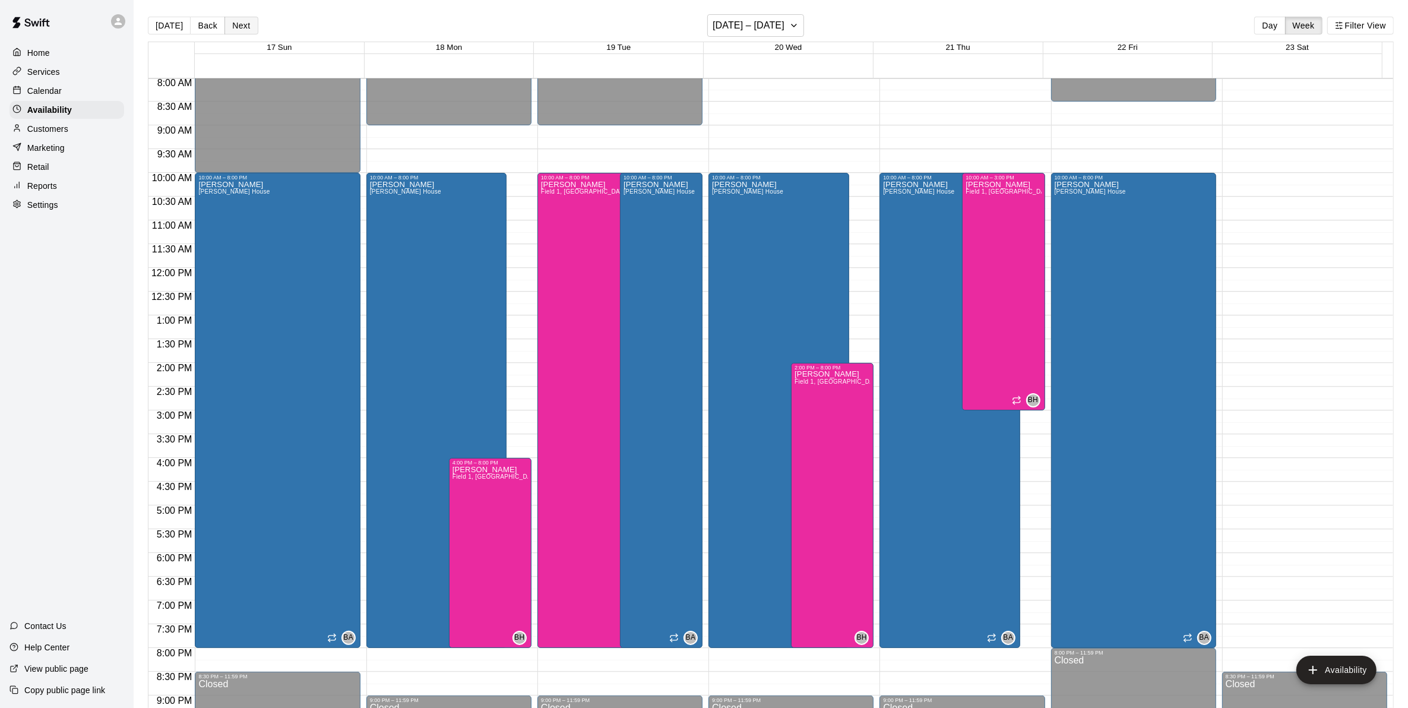
click at [245, 24] on button "Next" at bounding box center [241, 26] width 33 height 18
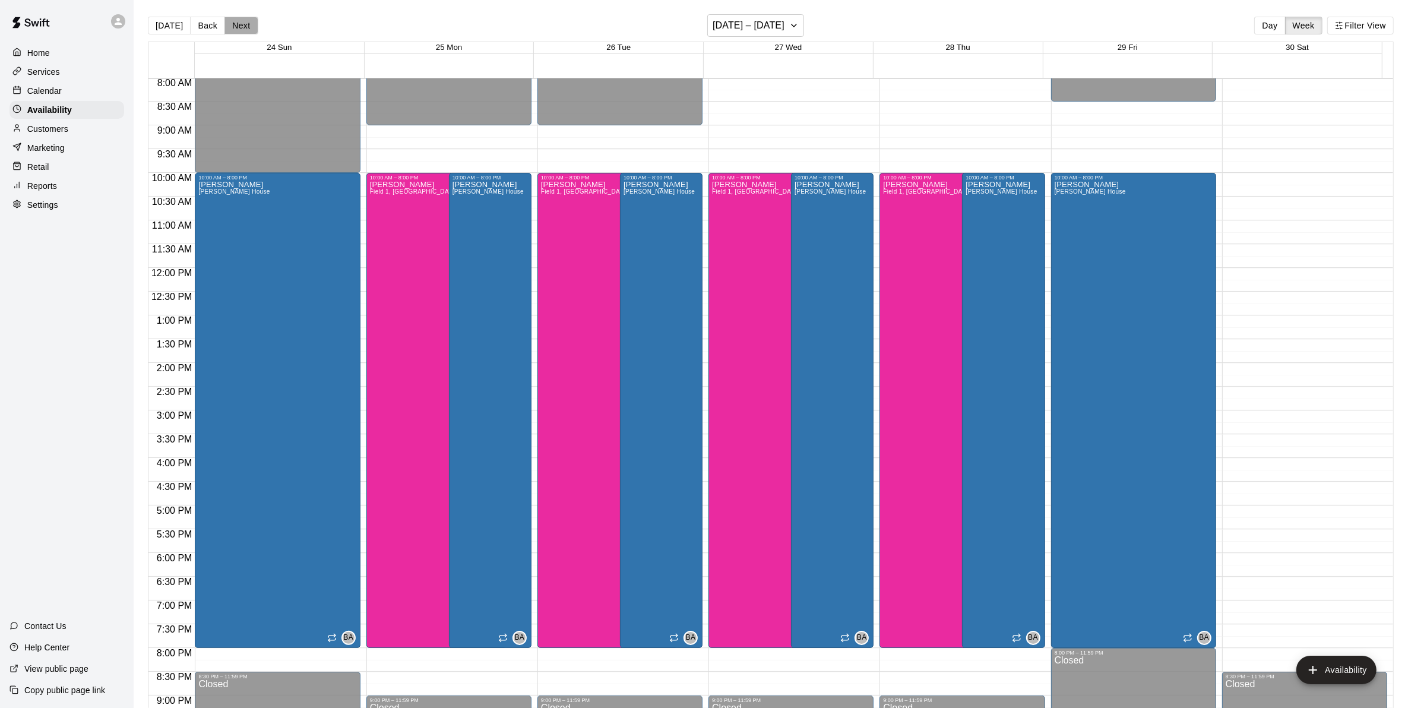
click at [242, 27] on button "Next" at bounding box center [241, 26] width 33 height 18
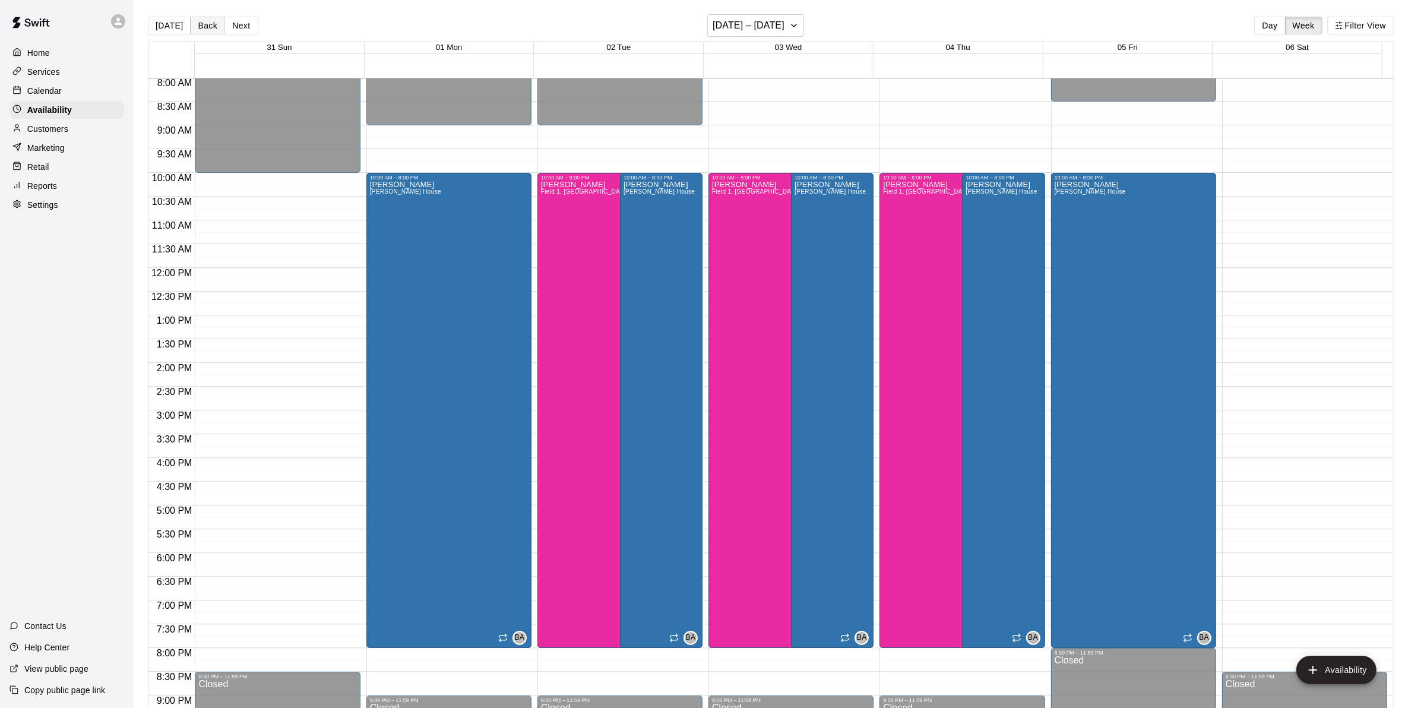
click at [215, 22] on button "Back" at bounding box center [207, 26] width 35 height 18
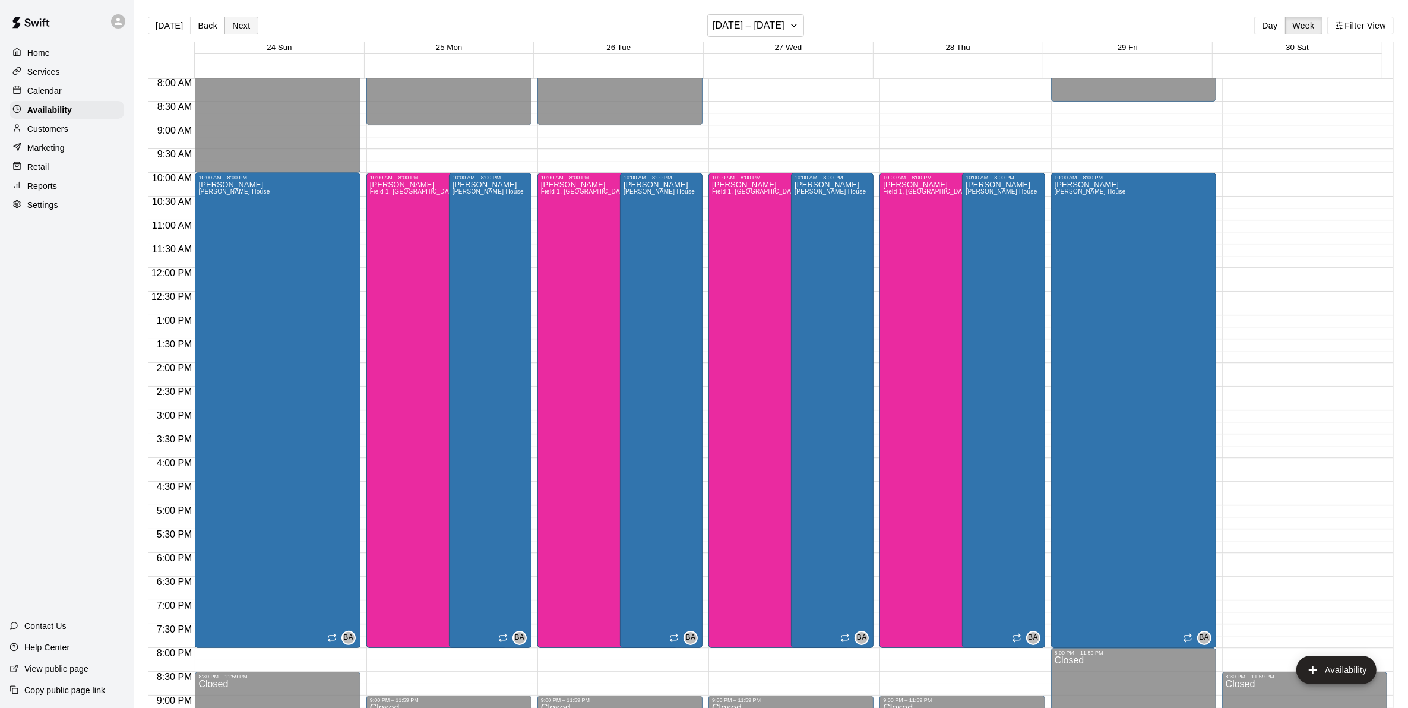
click at [225, 24] on button "Next" at bounding box center [241, 26] width 33 height 18
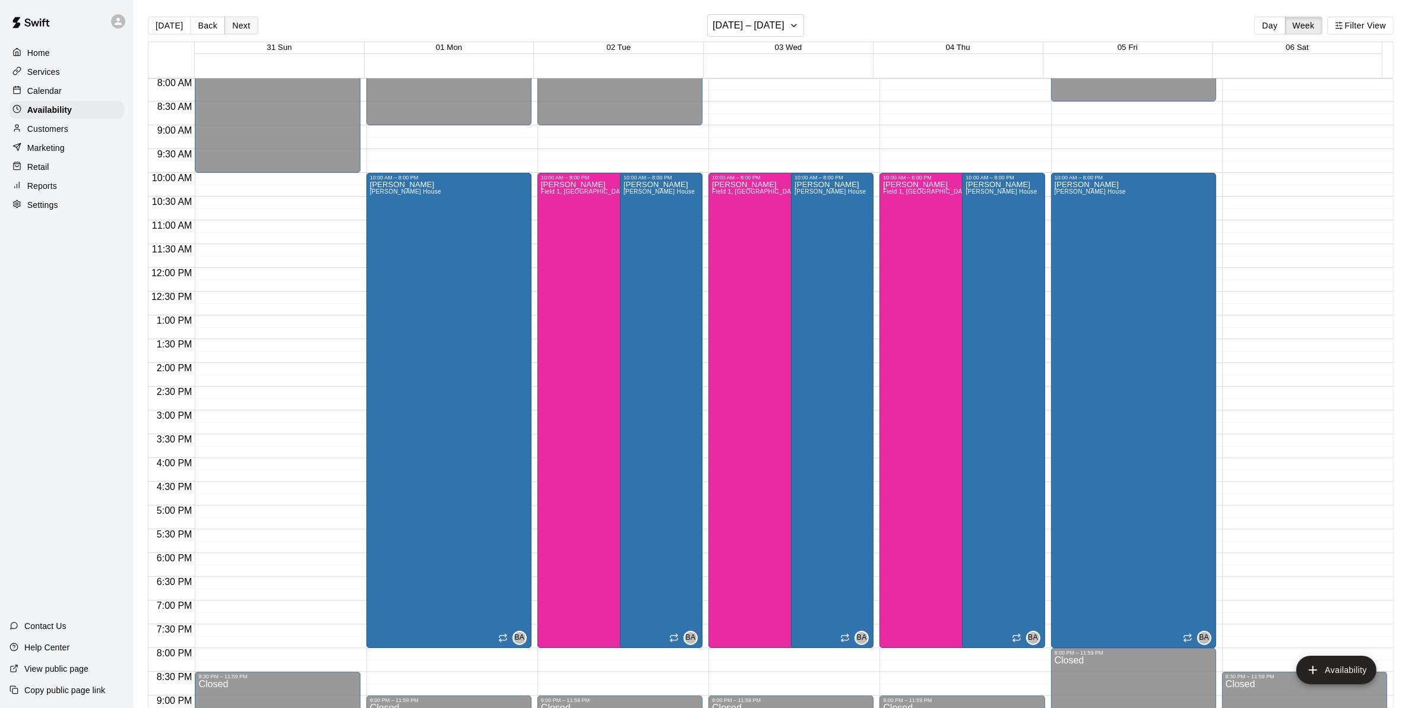
click at [232, 18] on button "Next" at bounding box center [241, 26] width 33 height 18
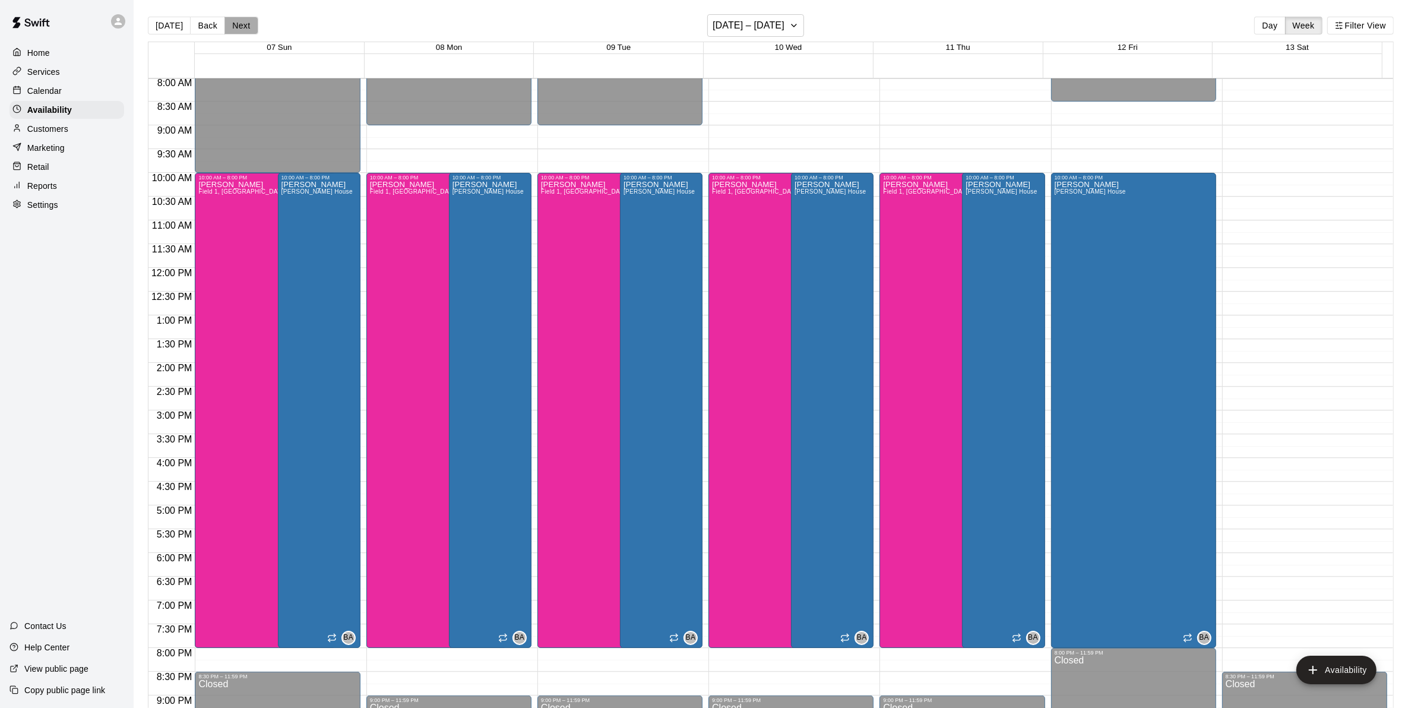
click at [250, 26] on button "Next" at bounding box center [241, 26] width 33 height 18
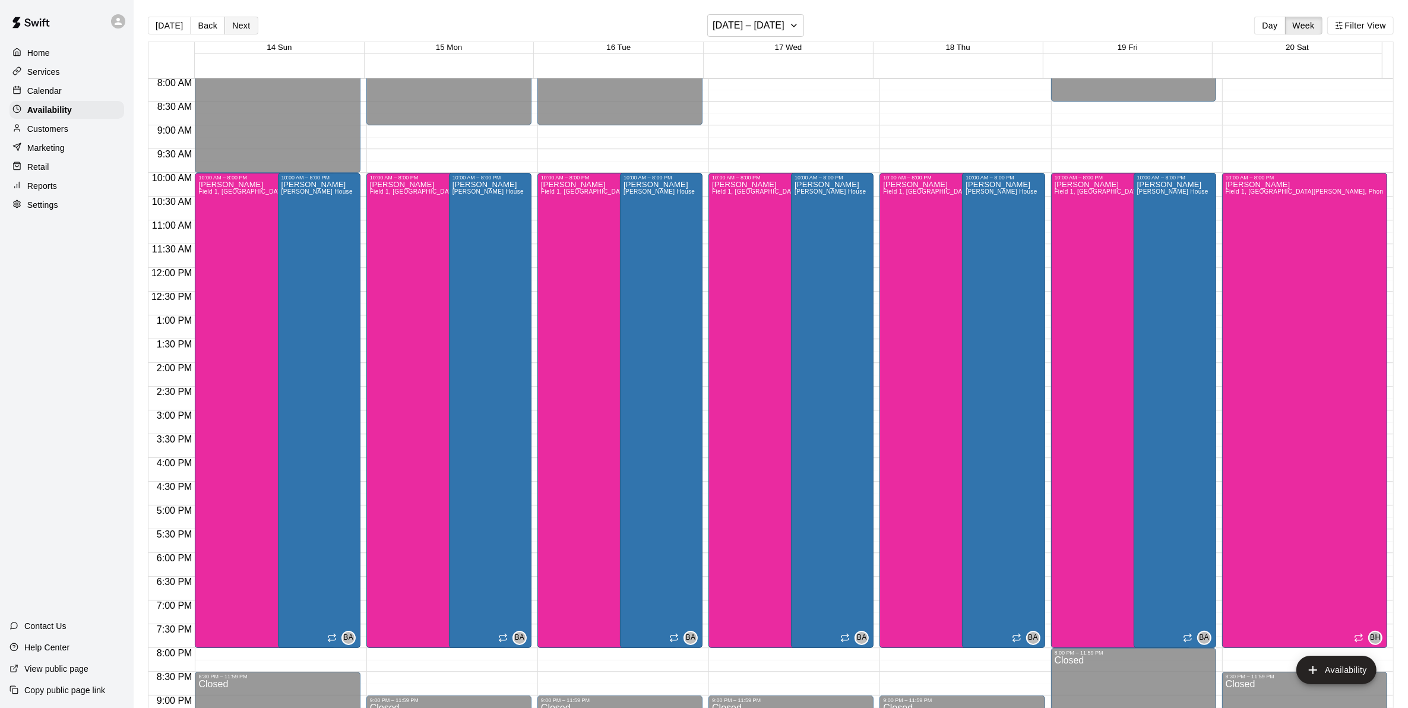
click at [249, 26] on button "Next" at bounding box center [241, 26] width 33 height 18
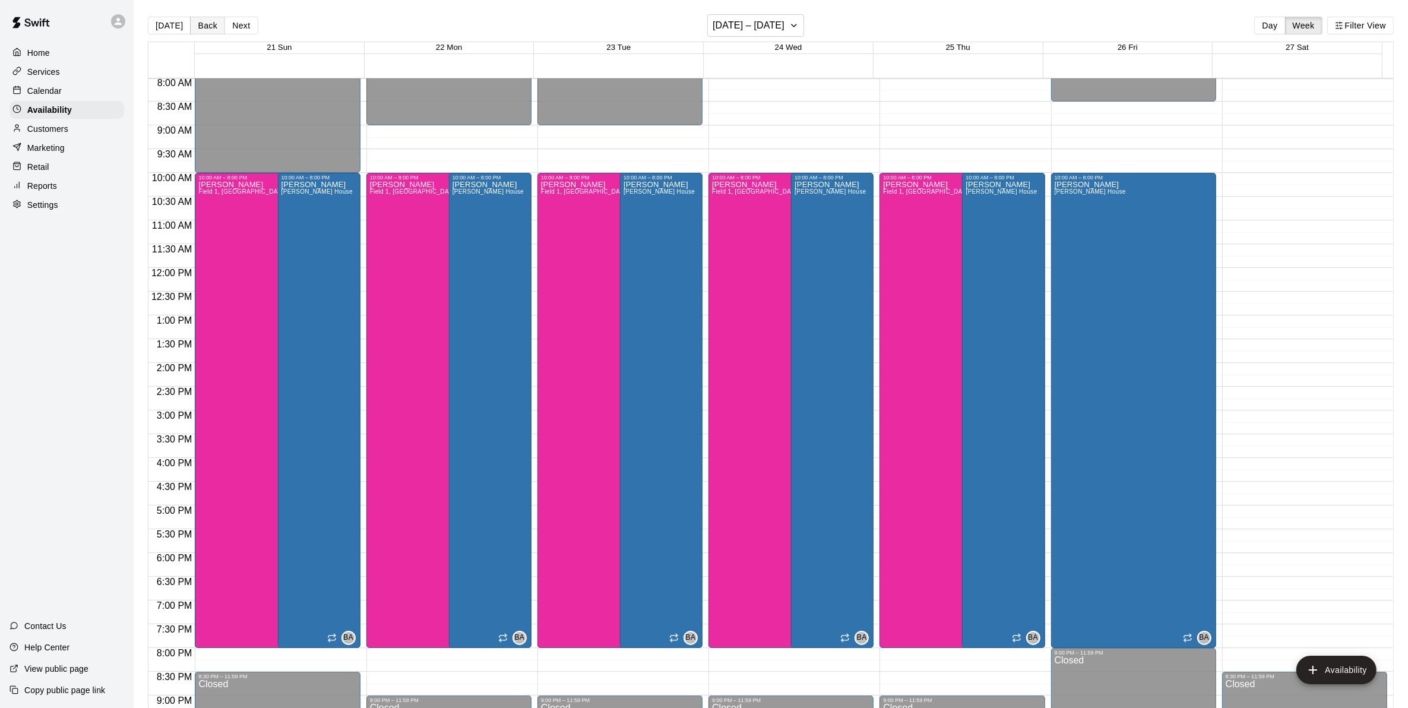
click at [198, 22] on button "Back" at bounding box center [207, 26] width 35 height 18
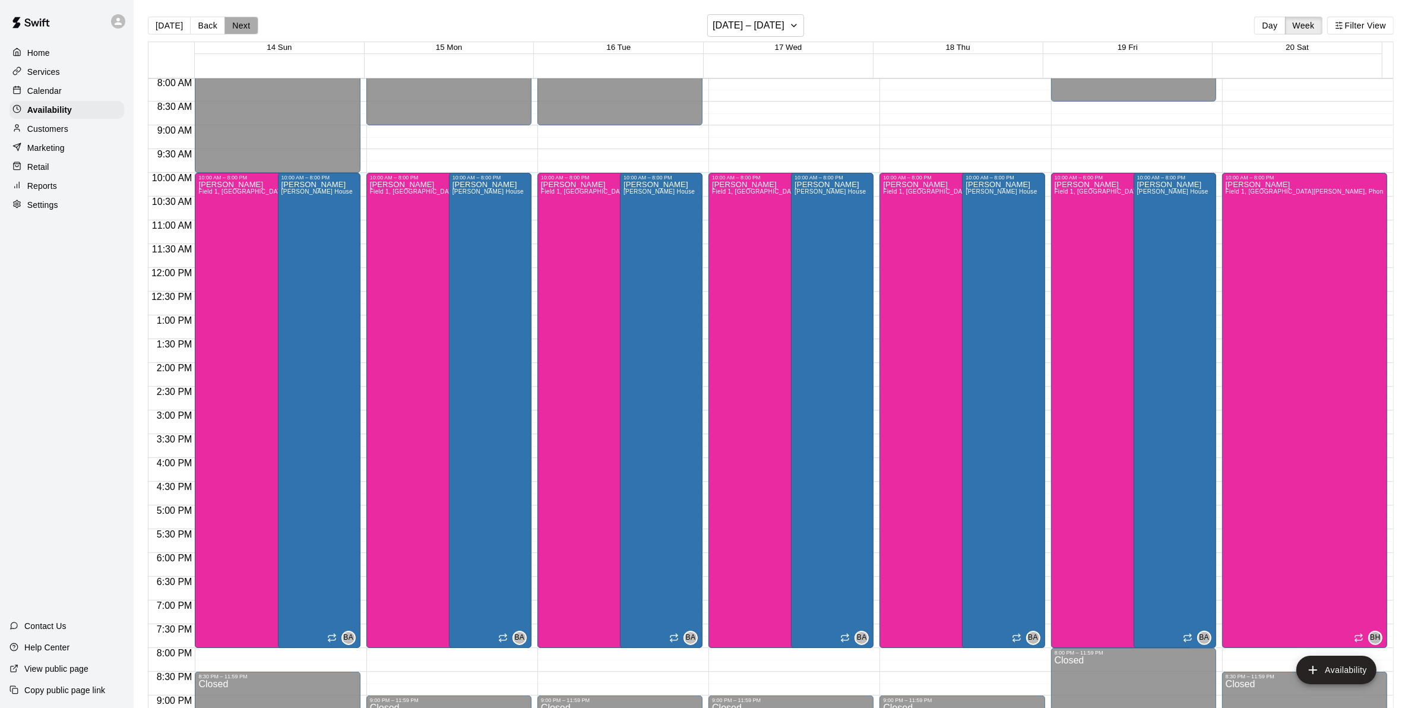
click at [227, 28] on button "Next" at bounding box center [241, 26] width 33 height 18
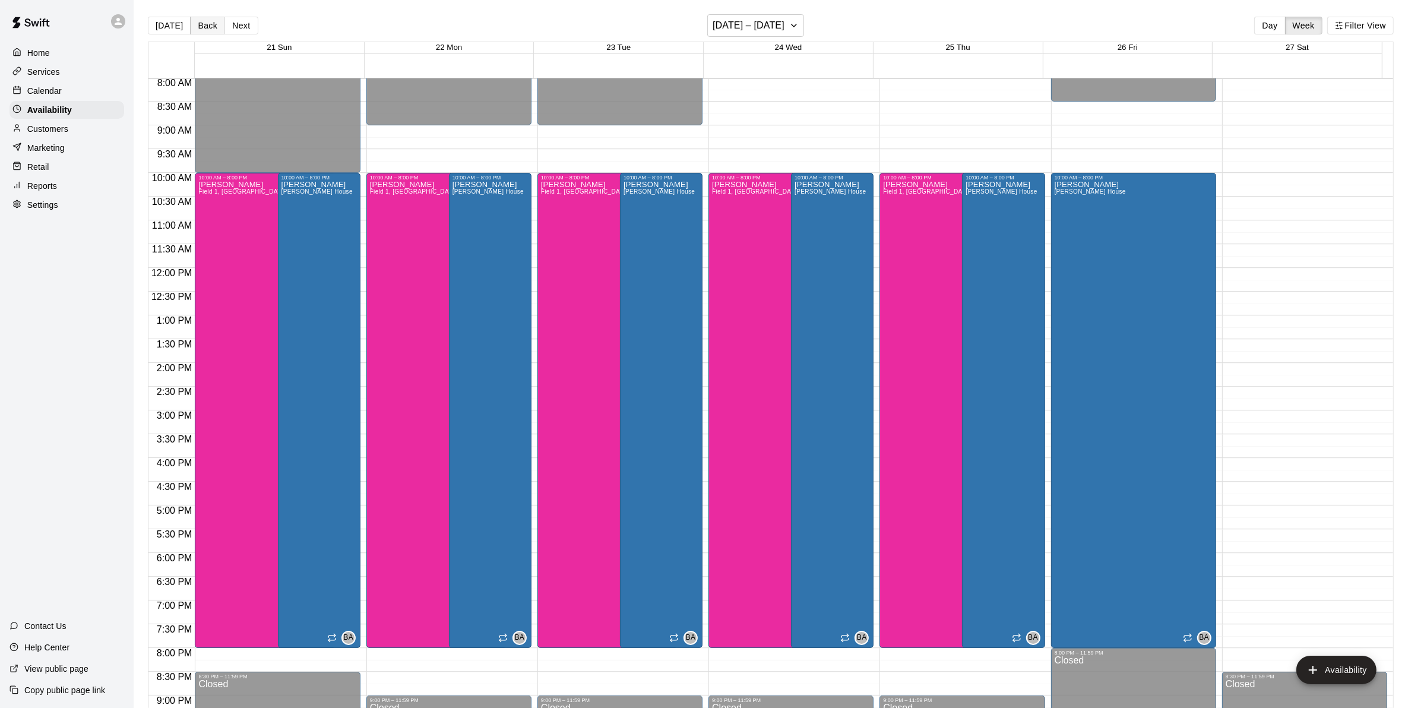
click at [201, 23] on button "Back" at bounding box center [207, 26] width 35 height 18
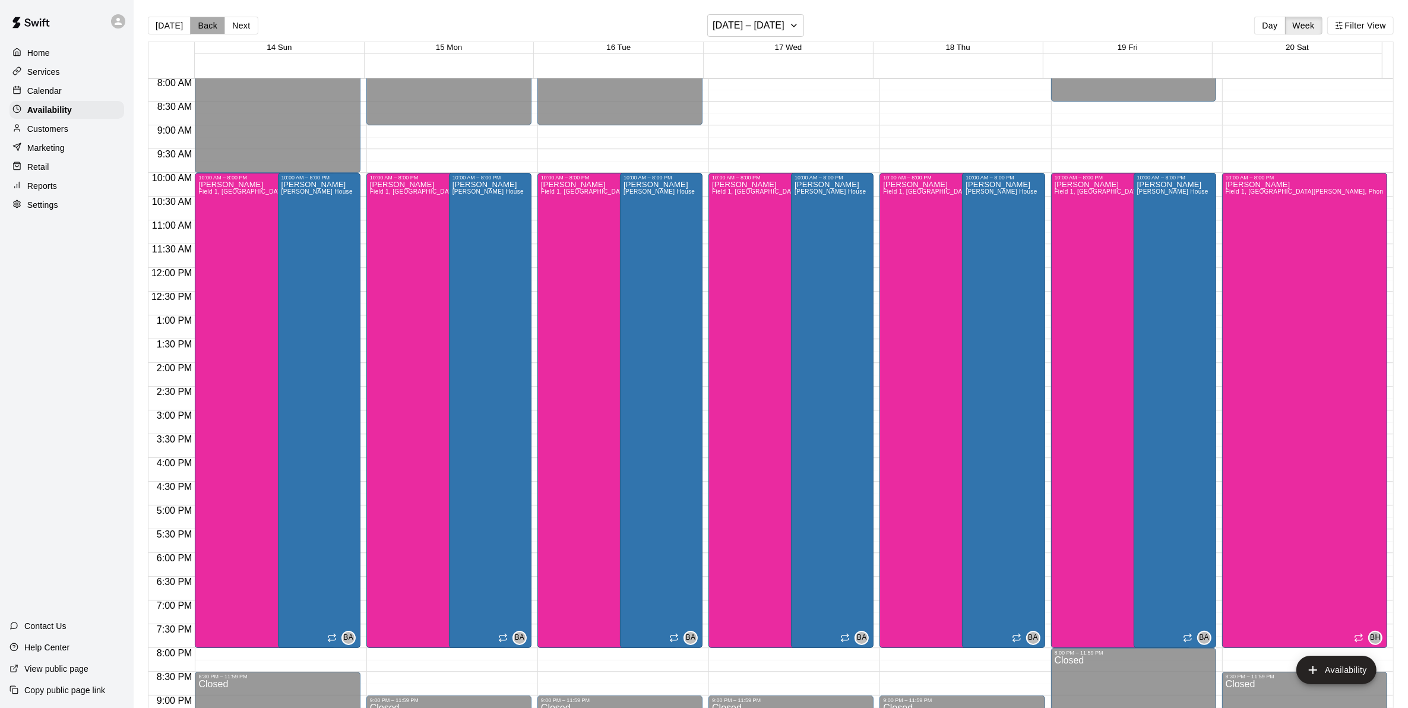
click at [201, 23] on button "Back" at bounding box center [207, 26] width 35 height 18
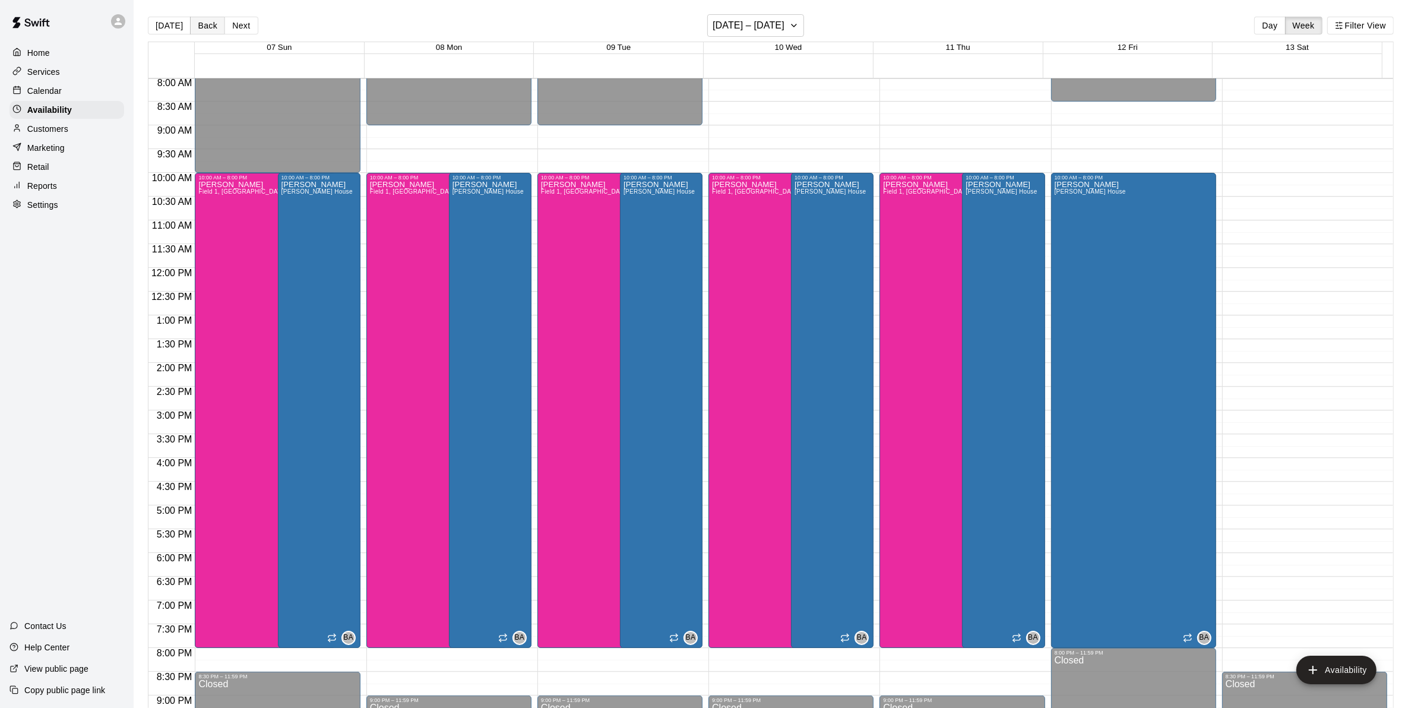
click at [201, 23] on button "Back" at bounding box center [207, 26] width 35 height 18
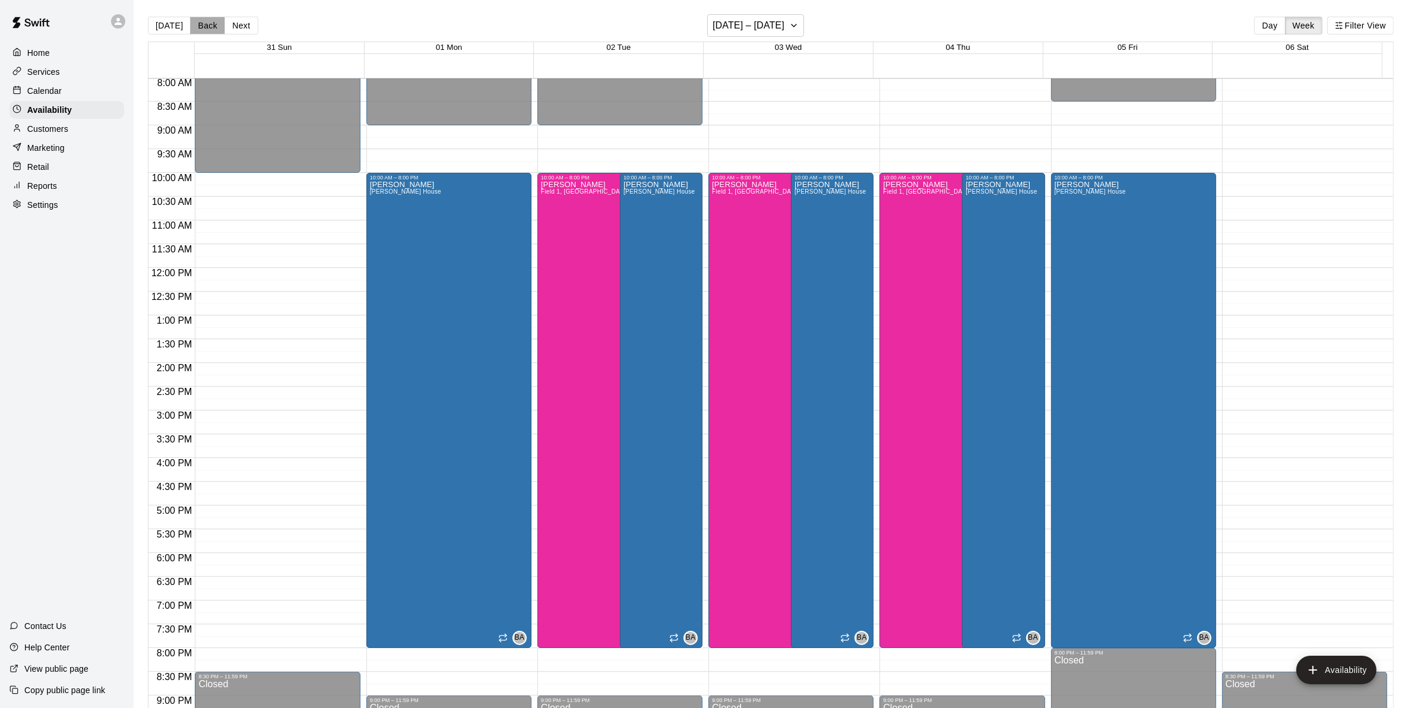
click at [201, 23] on button "Back" at bounding box center [207, 26] width 35 height 18
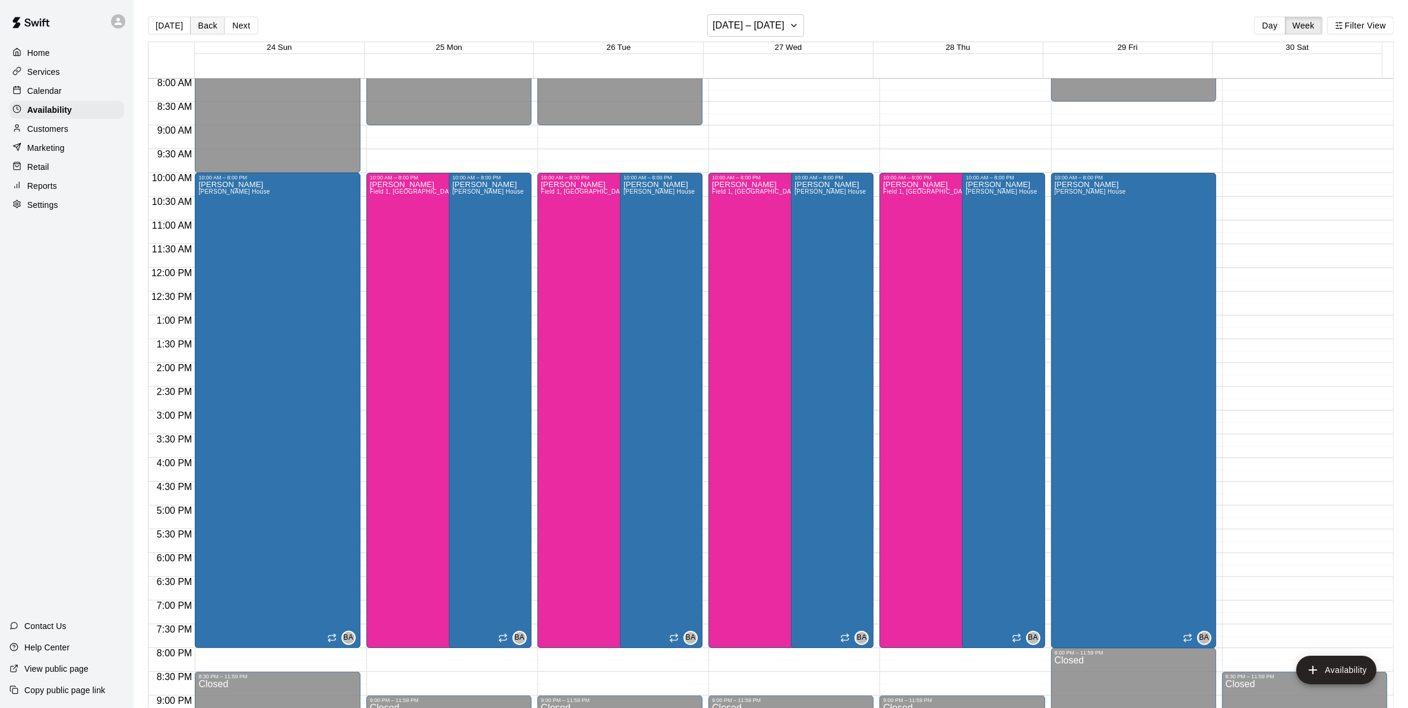
click at [201, 23] on button "Back" at bounding box center [207, 26] width 35 height 18
